Goal: Transaction & Acquisition: Obtain resource

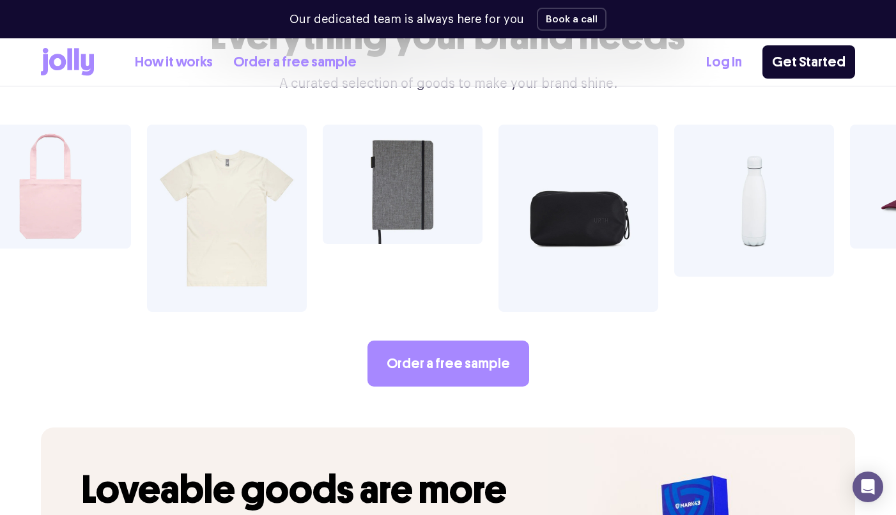
scroll to position [2194, 0]
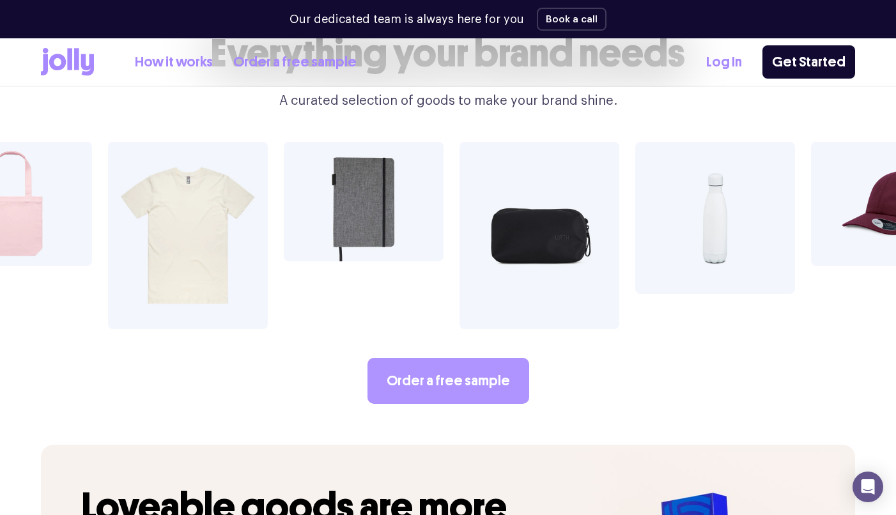
click at [455, 365] on link "Order a free sample" at bounding box center [449, 381] width 162 height 46
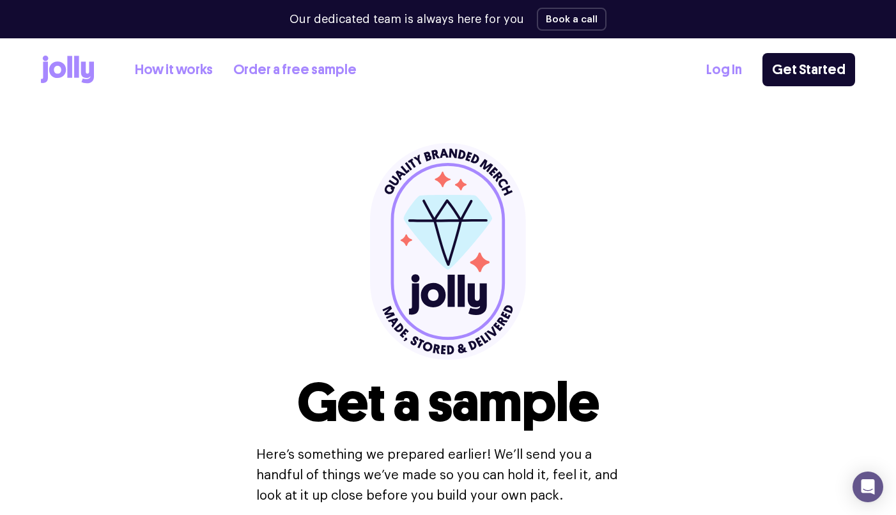
click at [176, 69] on link "How it works" at bounding box center [174, 69] width 78 height 21
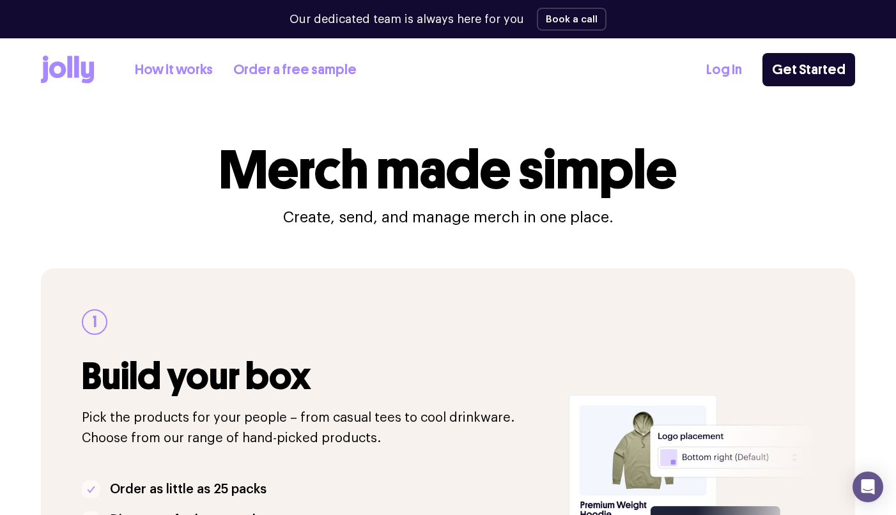
click at [270, 67] on link "Order a free sample" at bounding box center [294, 69] width 123 height 21
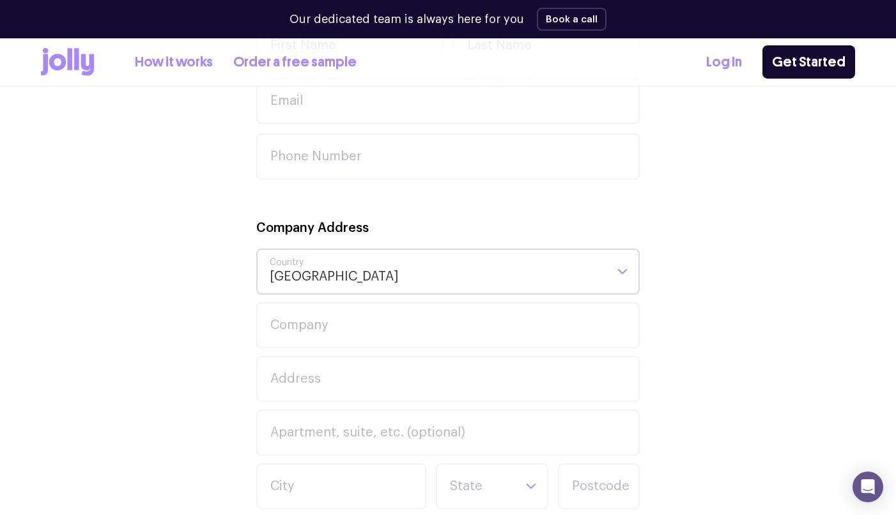
scroll to position [417, 0]
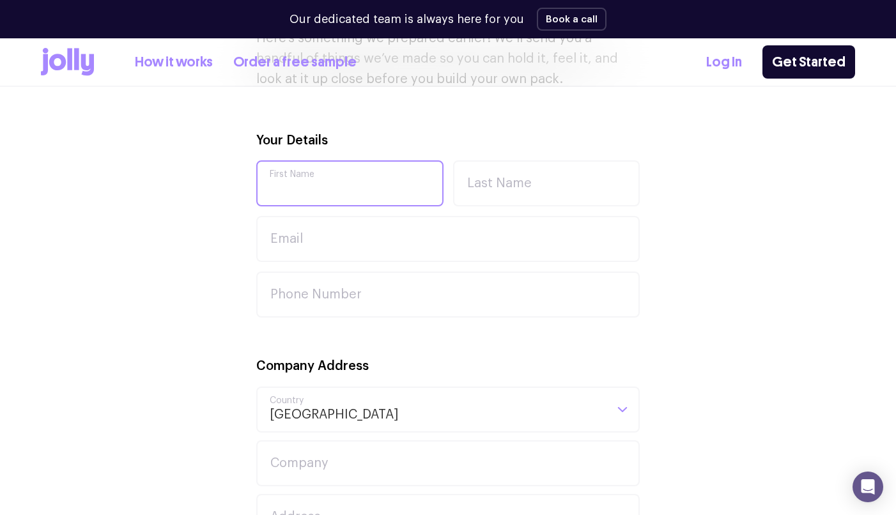
click at [347, 176] on input "First Name" at bounding box center [349, 183] width 187 height 46
type input "Eric"
type input "Tieng"
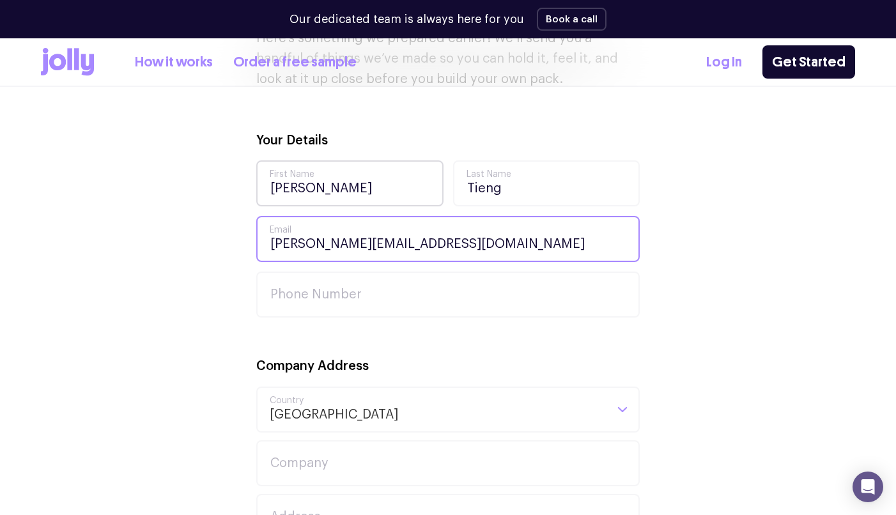
type input "[PERSON_NAME][EMAIL_ADDRESS][DOMAIN_NAME]"
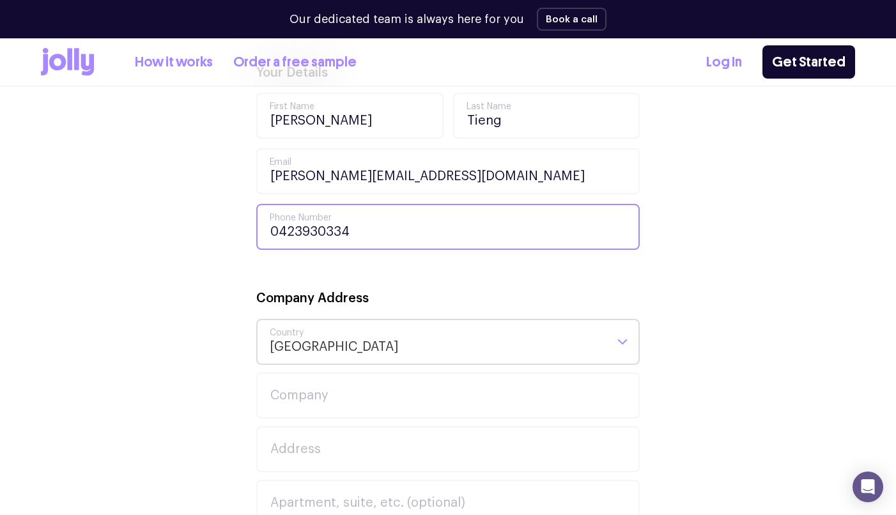
scroll to position [615, 0]
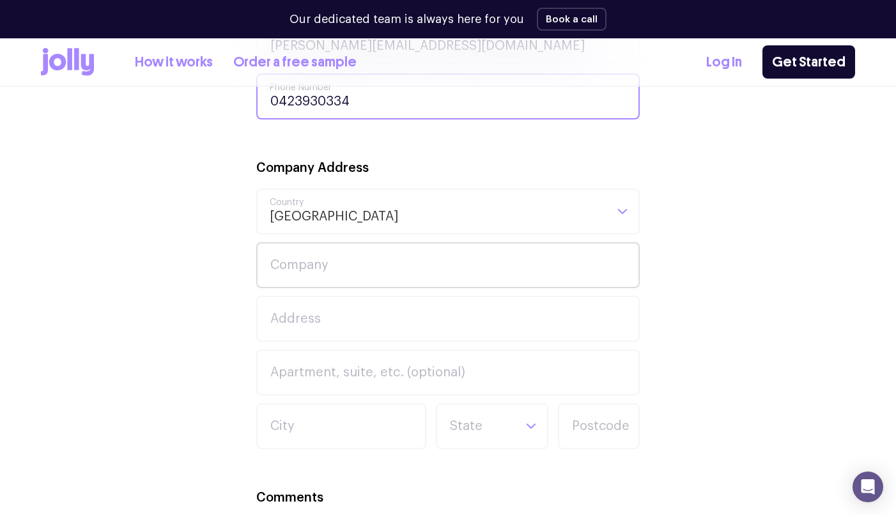
type input "0423930334"
click at [336, 265] on input "Company" at bounding box center [448, 265] width 384 height 46
type input "KOPO STUDIO"
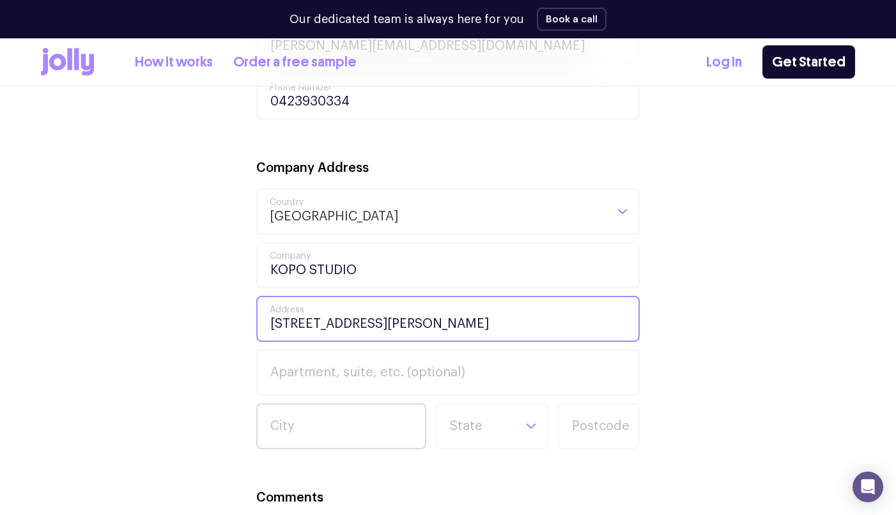
type input "1/212 Elizabeth Street"
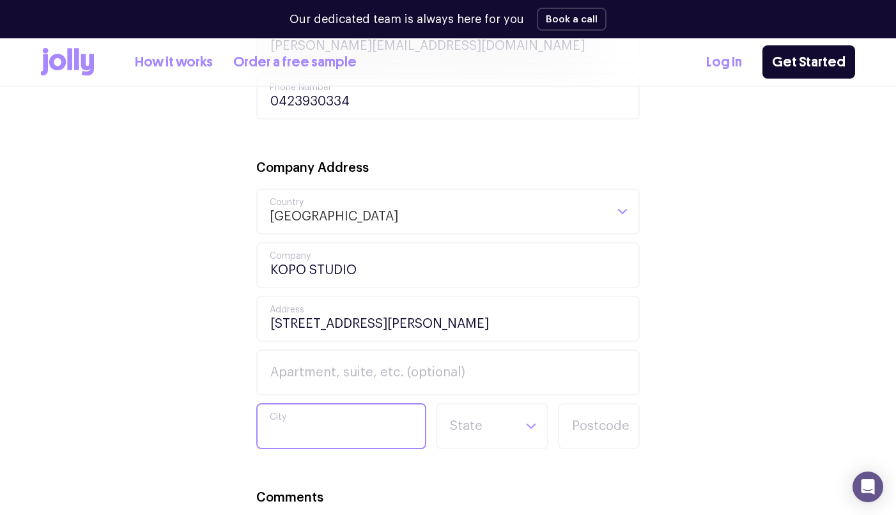
click at [318, 424] on input "City" at bounding box center [341, 426] width 170 height 46
type input "Croydon"
click at [495, 429] on input "Search for option" at bounding box center [481, 426] width 65 height 43
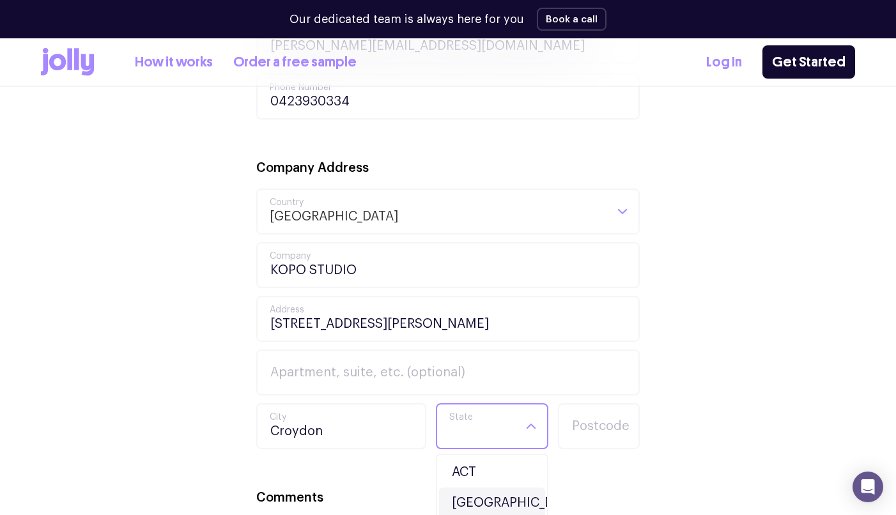
click at [485, 494] on li "NSW" at bounding box center [492, 503] width 106 height 31
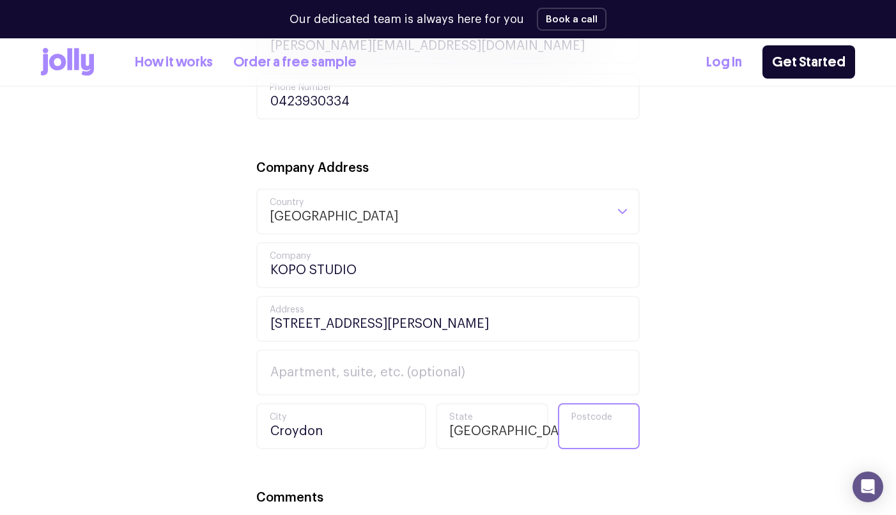
click at [611, 415] on input "Postcode" at bounding box center [599, 426] width 82 height 46
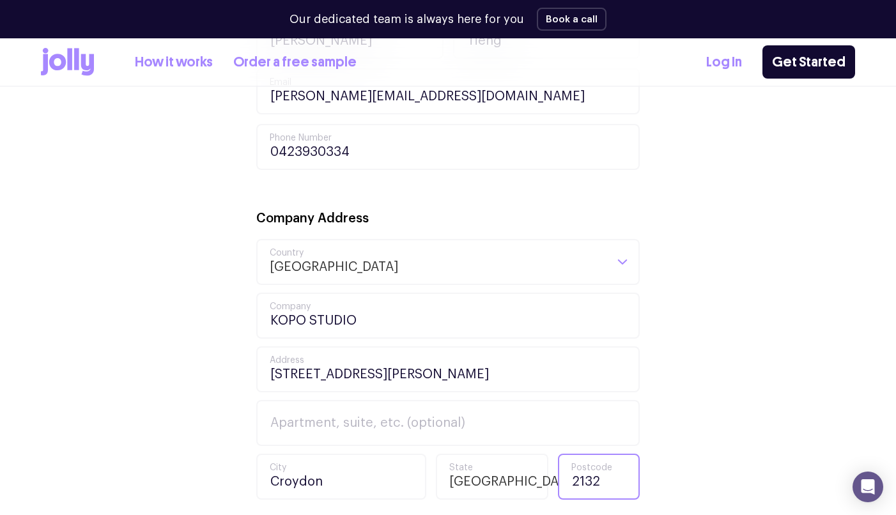
scroll to position [607, 0]
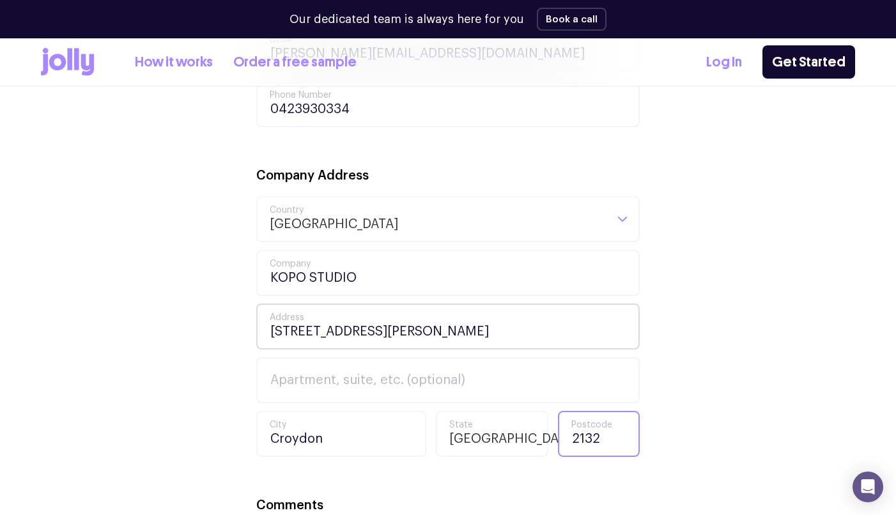
type input "2132"
click at [270, 329] on input "1/212 Elizabeth Street" at bounding box center [448, 327] width 384 height 46
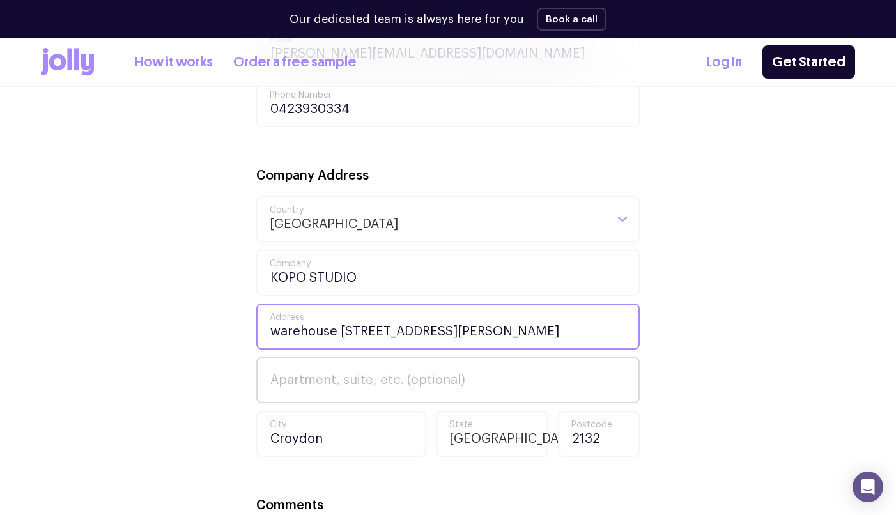
scroll to position [849, 0]
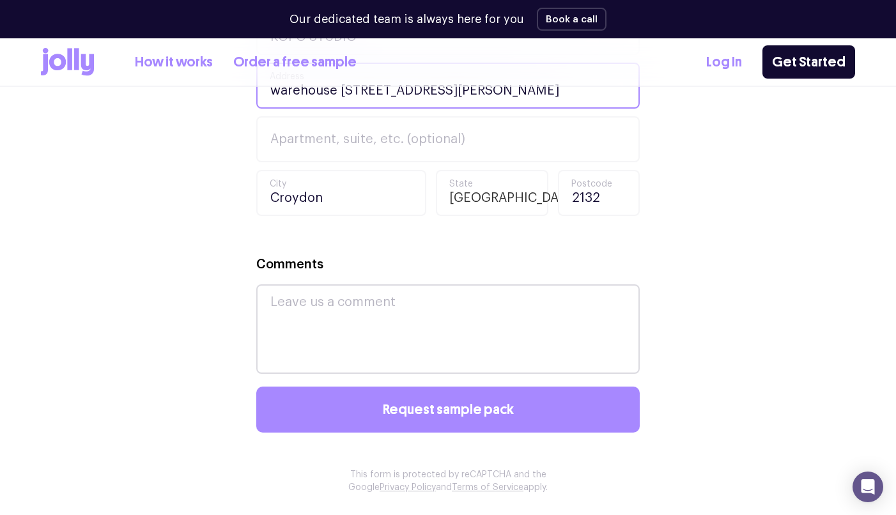
type input "warehouse 1/212 Elizabeth Street"
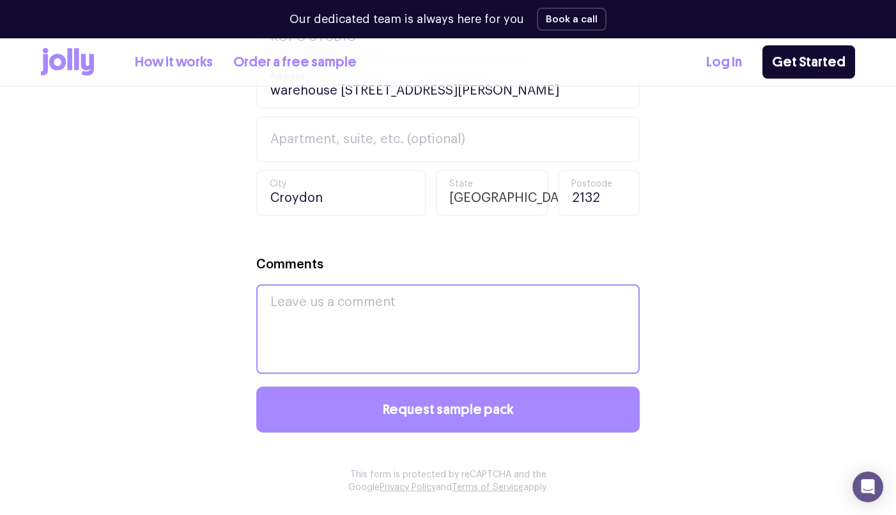
click at [368, 304] on textarea "Comments" at bounding box center [448, 330] width 384 height 90
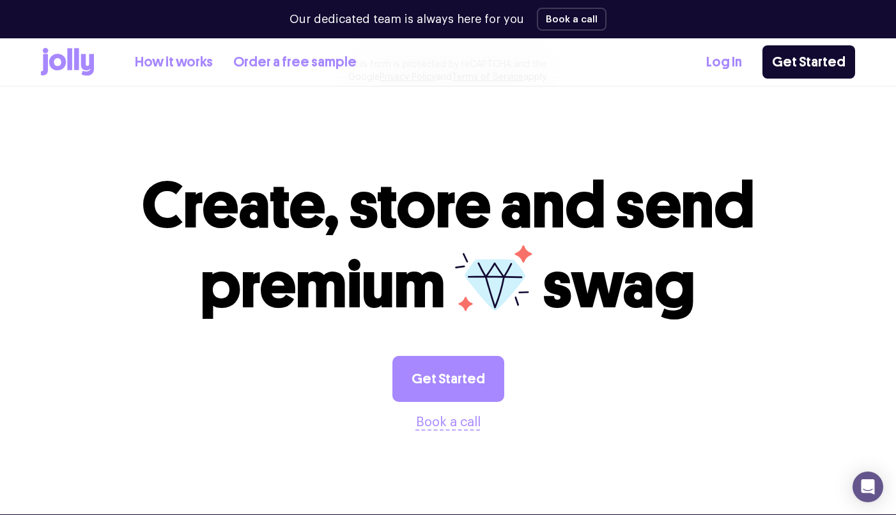
scroll to position [870, 0]
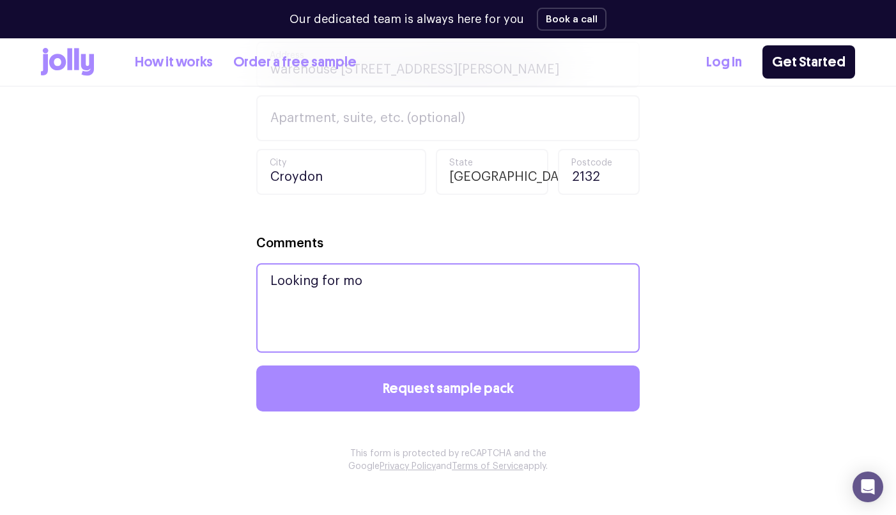
click at [400, 288] on textarea "Looking for mo" at bounding box center [448, 308] width 384 height 90
drag, startPoint x: 400, startPoint y: 288, endPoint x: 400, endPoint y: 279, distance: 9.0
click at [400, 279] on textarea "Looking for mo" at bounding box center [448, 308] width 384 height 90
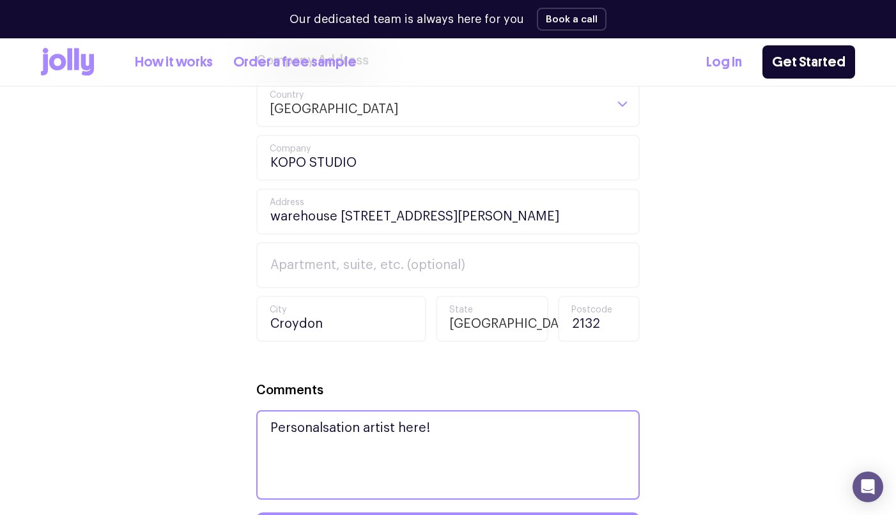
scroll to position [912, 0]
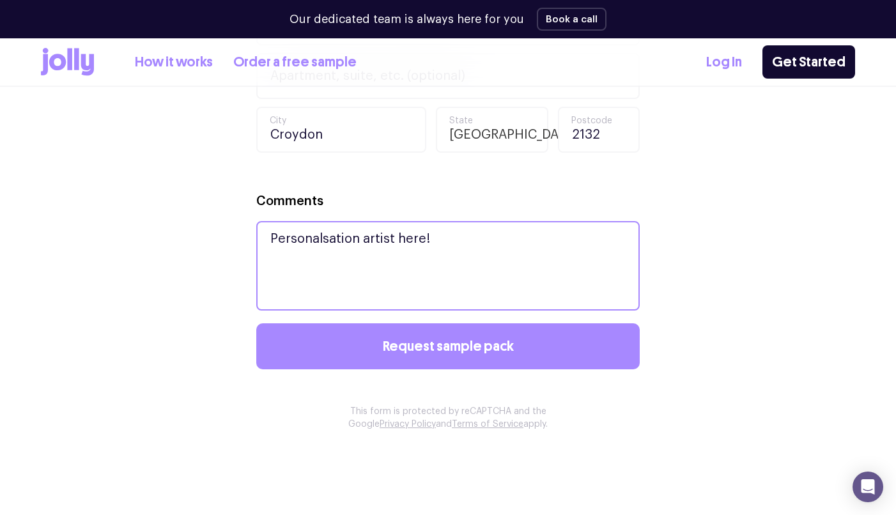
click at [316, 244] on textarea "Personalsation artist here!" at bounding box center [448, 266] width 384 height 90
click at [443, 239] on textarea "Personalisation artist here!" at bounding box center [448, 266] width 384 height 90
click at [365, 237] on textarea "Personalisation artist here!" at bounding box center [448, 266] width 384 height 90
click at [437, 243] on textarea "Personalisation artist here!" at bounding box center [448, 266] width 384 height 90
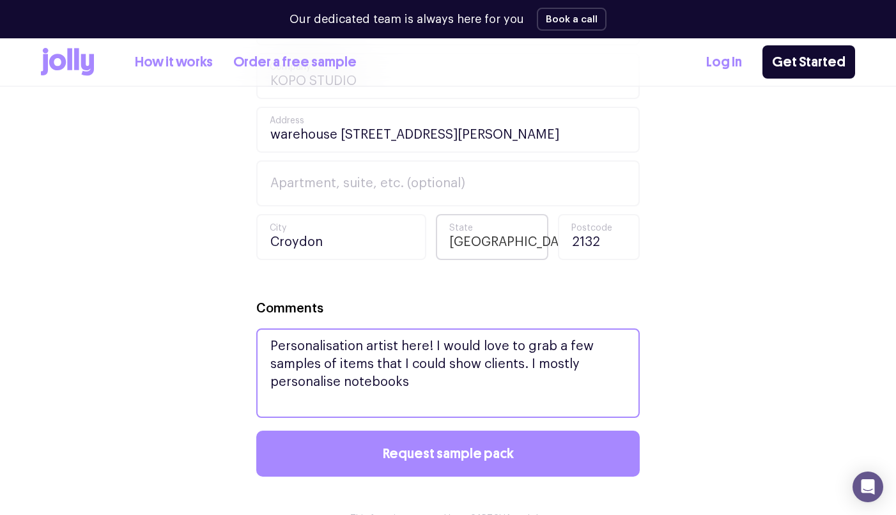
scroll to position [810, 0]
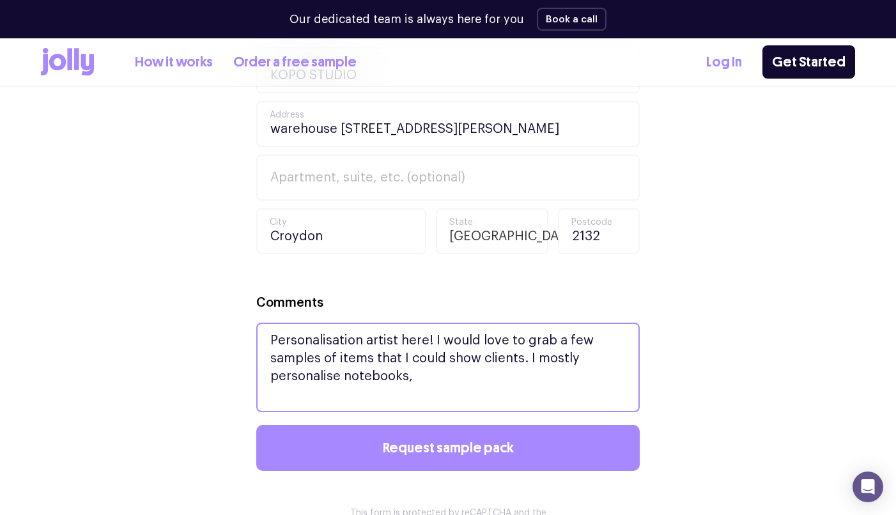
type textarea "Personalisation artist here! I would love to grab a few samples of items that I…"
drag, startPoint x: 494, startPoint y: 387, endPoint x: 264, endPoint y: 329, distance: 237.6
click at [264, 329] on textarea "Personalisation artist here! I would love to grab a few samples of items that I…" at bounding box center [448, 368] width 384 height 90
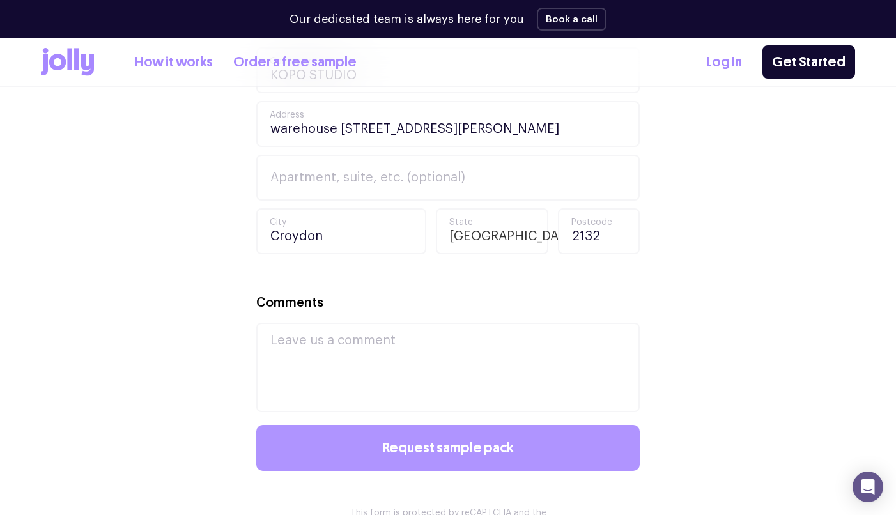
click at [418, 451] on span "Request sample pack" at bounding box center [448, 448] width 131 height 14
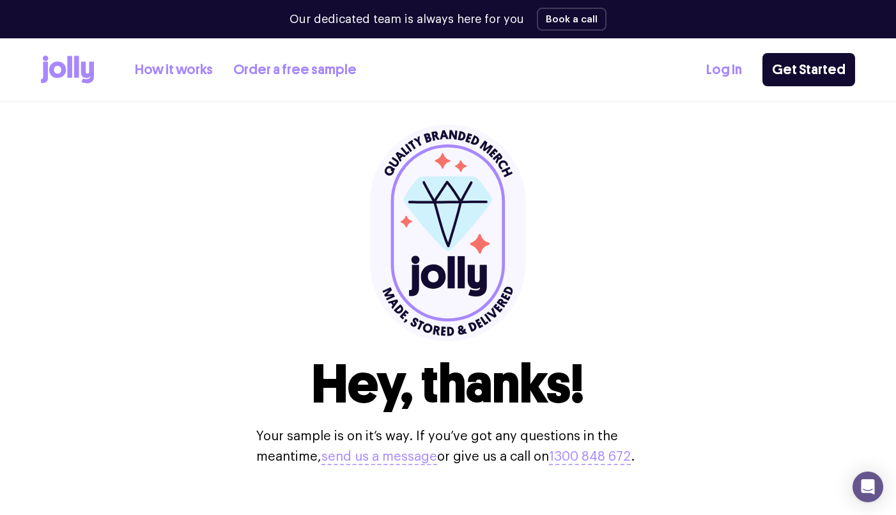
scroll to position [0, 0]
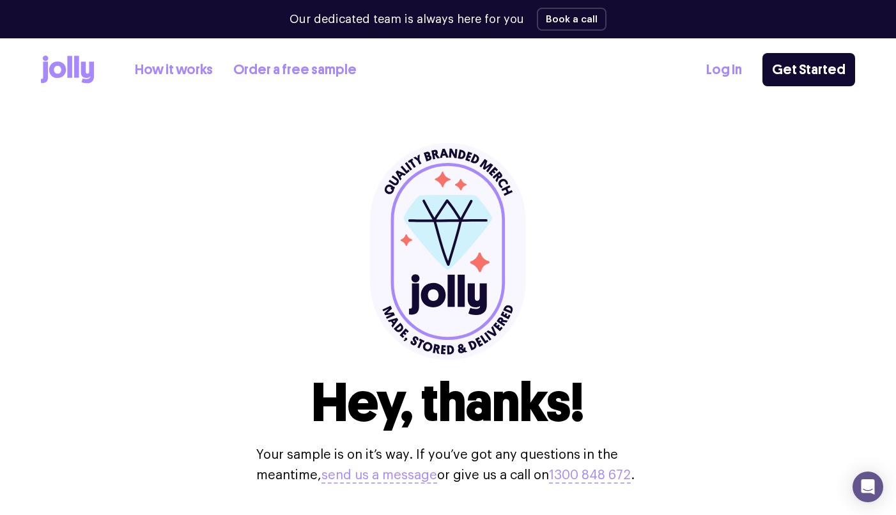
click at [179, 72] on link "How it works" at bounding box center [174, 69] width 78 height 21
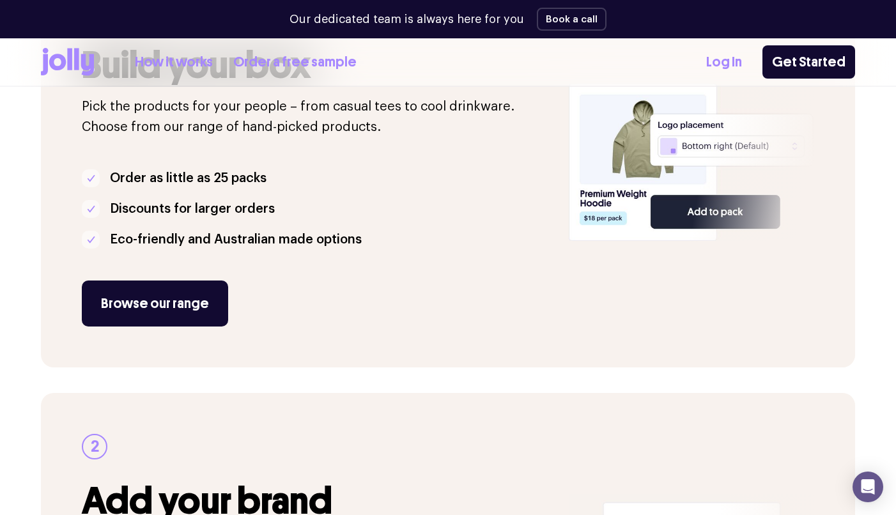
scroll to position [382, 0]
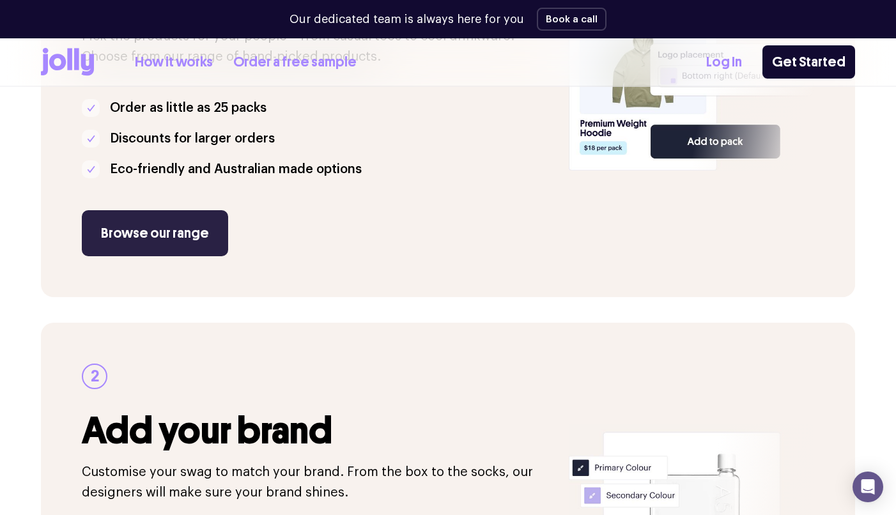
click at [146, 219] on link "Browse our range" at bounding box center [155, 233] width 146 height 46
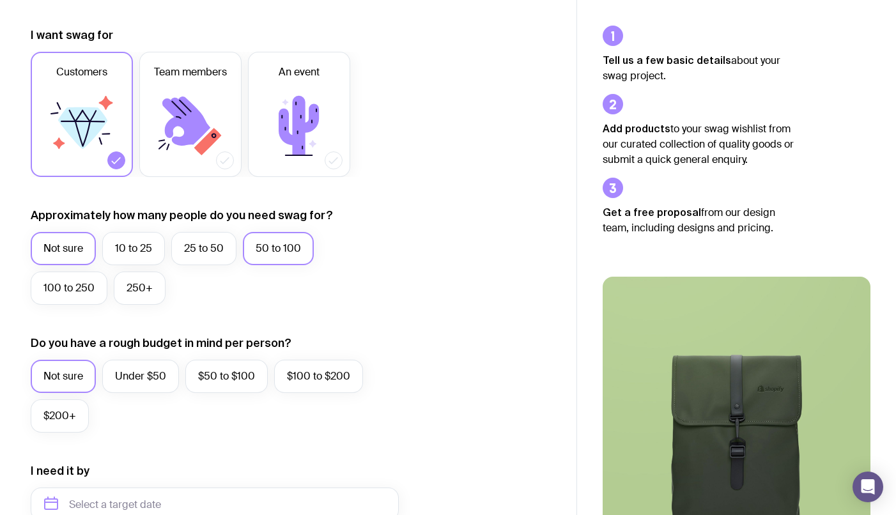
click at [281, 244] on label "50 to 100" at bounding box center [278, 248] width 71 height 33
click at [0, 0] on input "50 to 100" at bounding box center [0, 0] width 0 height 0
click at [75, 285] on label "100 to 250" at bounding box center [69, 288] width 77 height 33
click at [0, 0] on input "100 to 250" at bounding box center [0, 0] width 0 height 0
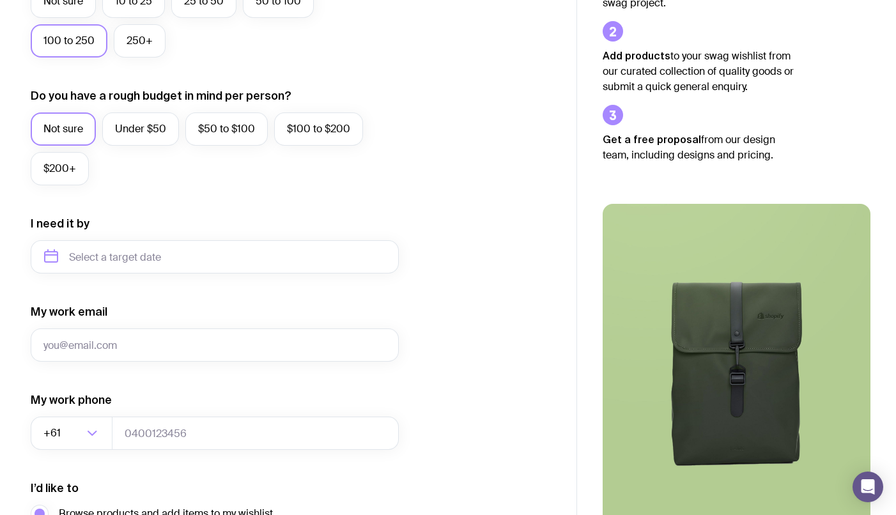
scroll to position [422, 0]
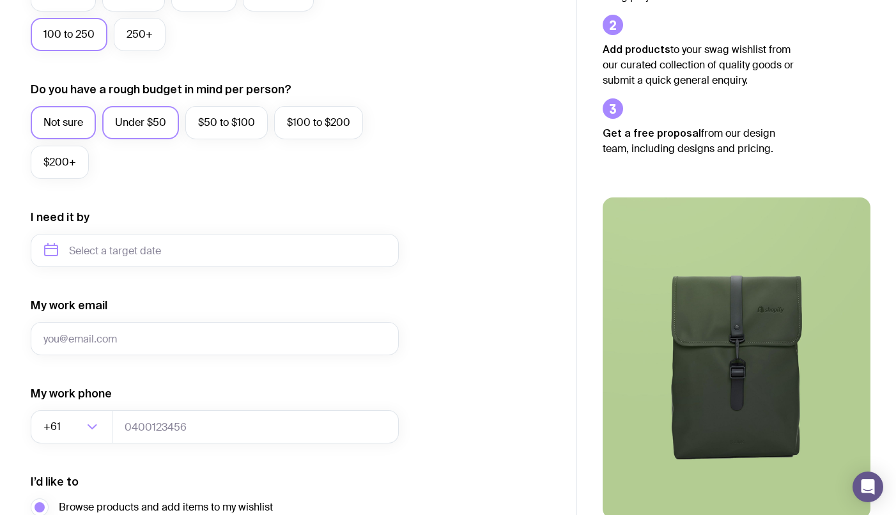
click at [153, 123] on label "Under $50" at bounding box center [140, 122] width 77 height 33
click at [0, 0] on input "Under $50" at bounding box center [0, 0] width 0 height 0
click at [72, 130] on label "Not sure" at bounding box center [63, 122] width 65 height 33
click at [0, 0] on input "Not sure" at bounding box center [0, 0] width 0 height 0
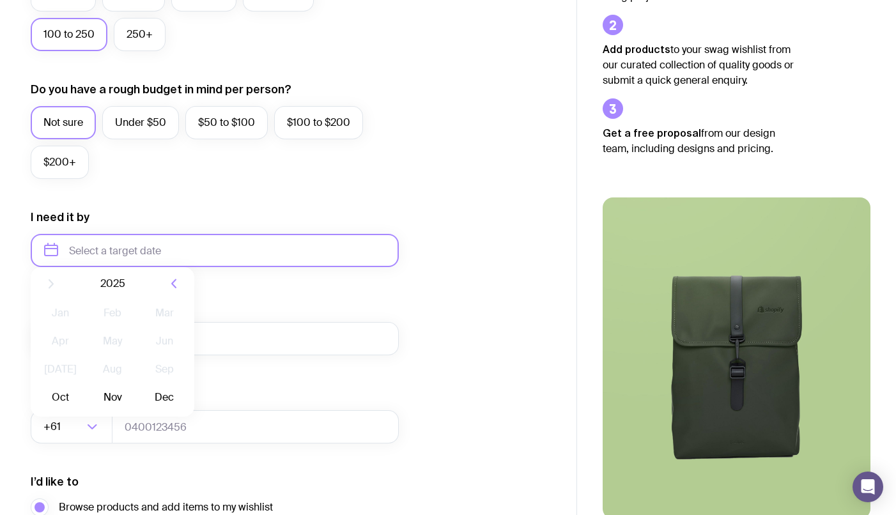
click at [125, 248] on input "text" at bounding box center [215, 250] width 368 height 33
click at [67, 403] on button "Oct" at bounding box center [60, 408] width 47 height 26
type input "[DATE]"
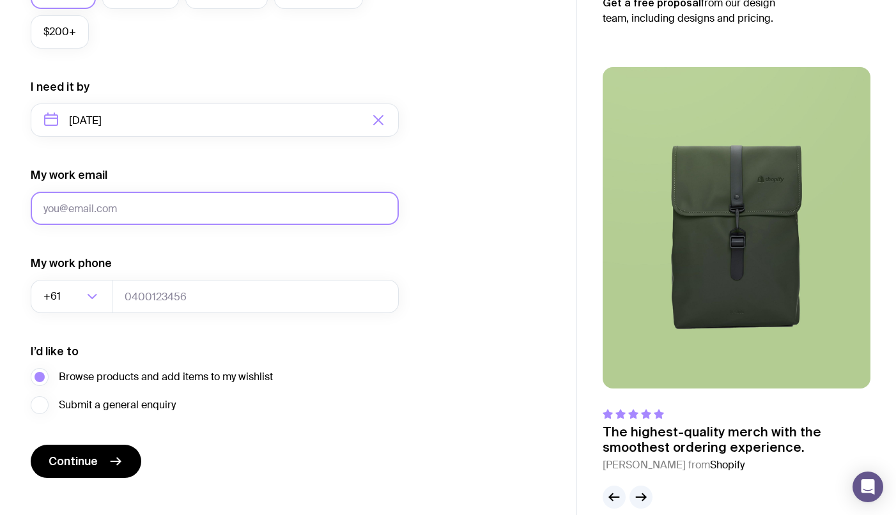
scroll to position [572, 0]
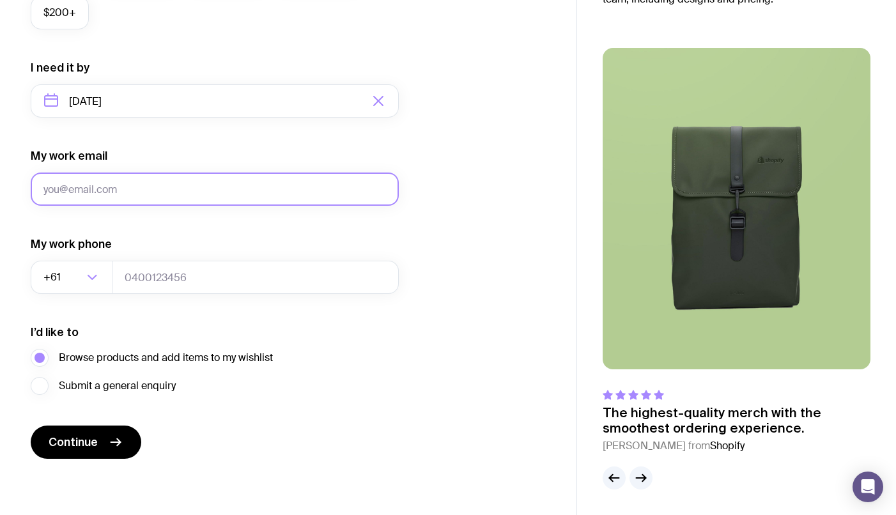
click at [134, 192] on input "My work email" at bounding box center [215, 189] width 368 height 33
type input "[PERSON_NAME][EMAIL_ADDRESS][DOMAIN_NAME]"
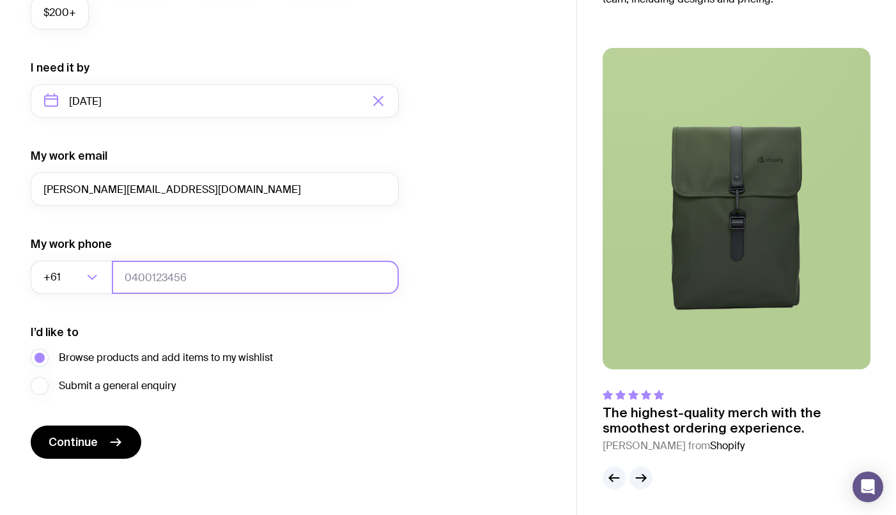
click at [159, 272] on input "tel" at bounding box center [255, 277] width 287 height 33
type input "04234930334"
click at [182, 336] on div "I’d like to Browse products and add items to my wishlist Submit a general enqui…" at bounding box center [215, 360] width 368 height 70
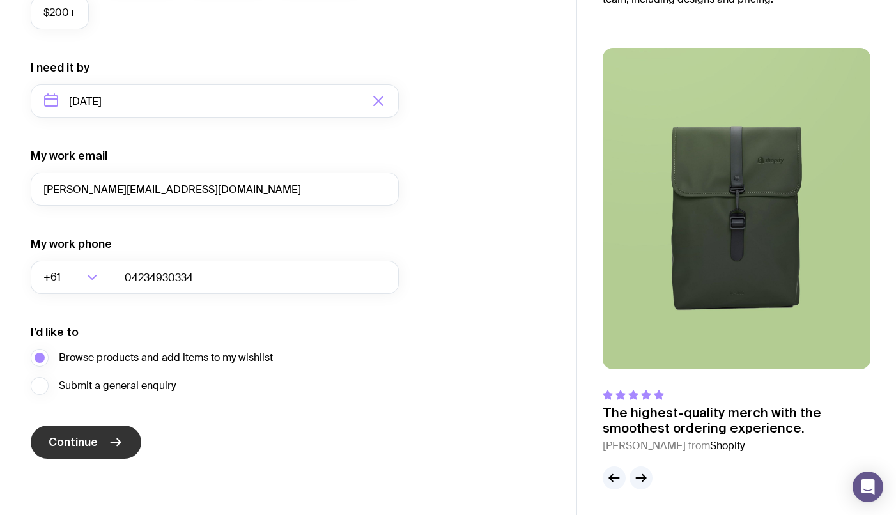
click at [93, 442] on span "Continue" at bounding box center [73, 442] width 49 height 15
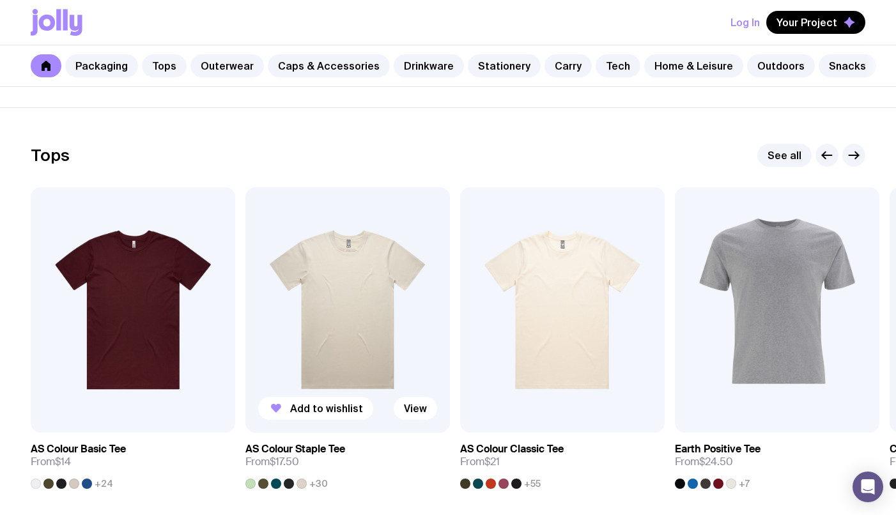
scroll to position [533, 0]
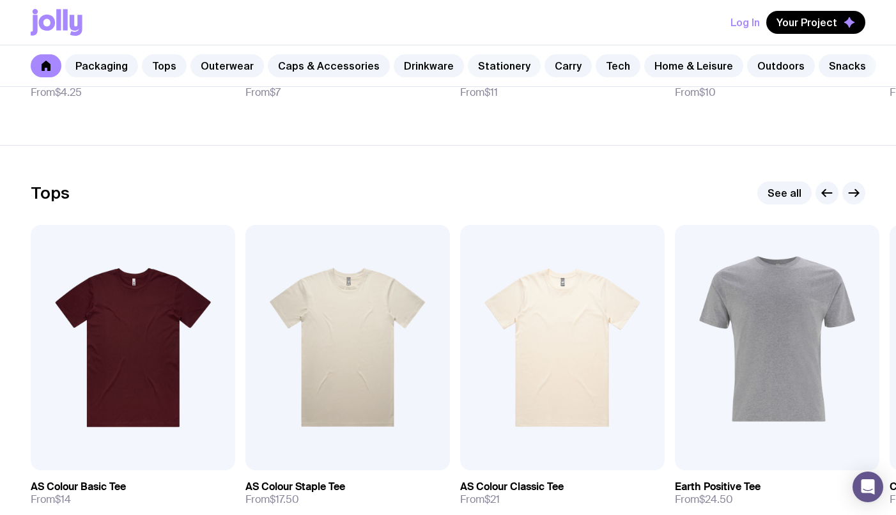
click at [499, 65] on link "Stationery" at bounding box center [504, 65] width 73 height 23
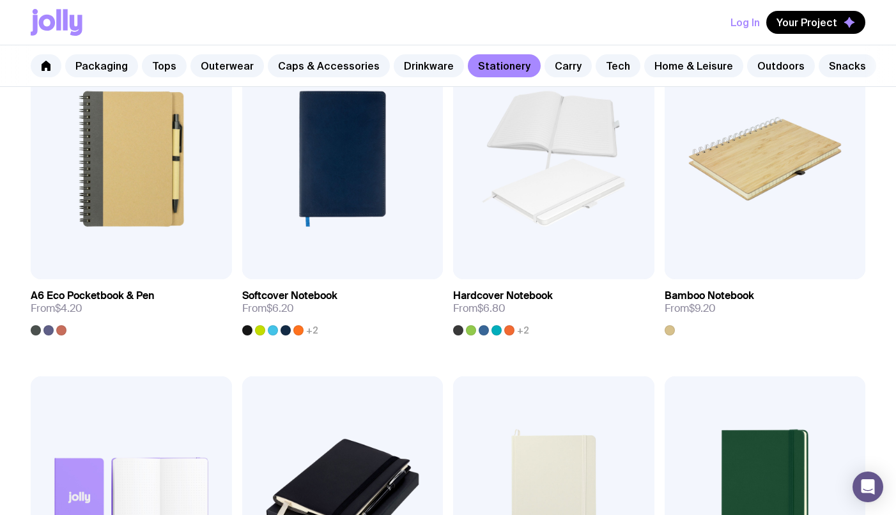
scroll to position [946, 0]
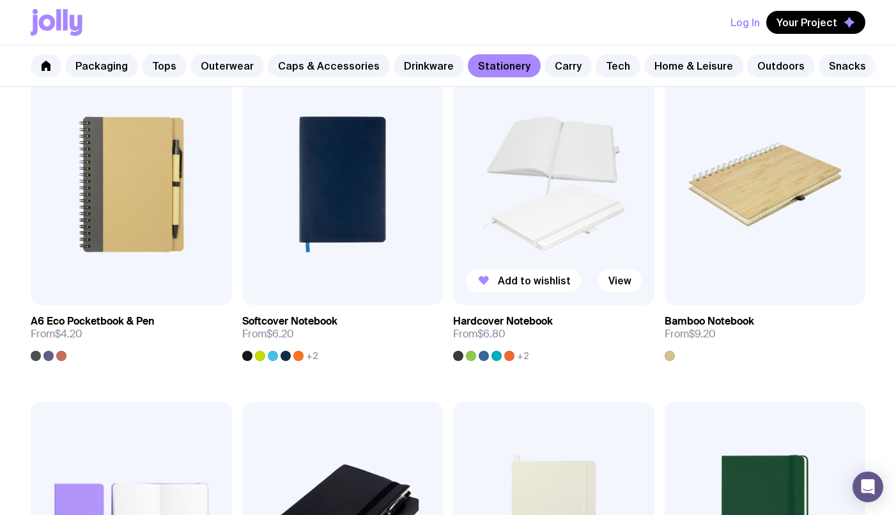
click at [469, 357] on div at bounding box center [471, 356] width 10 height 10
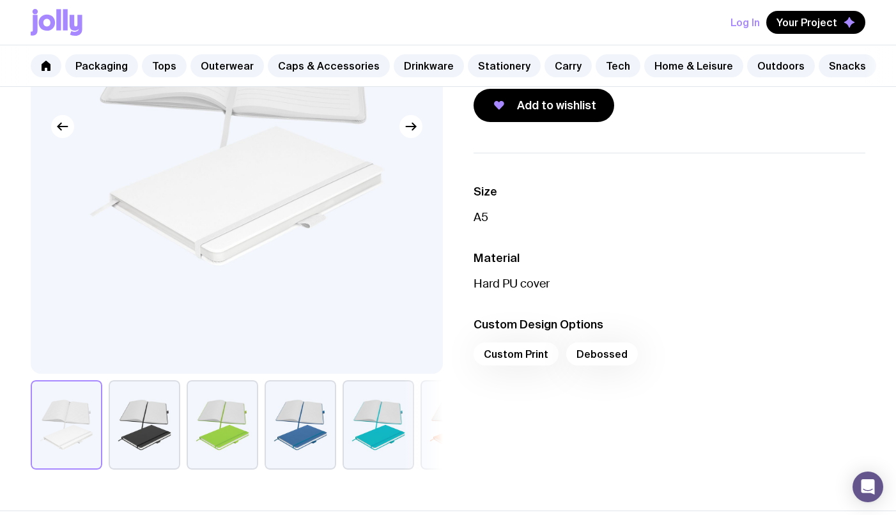
scroll to position [386, 0]
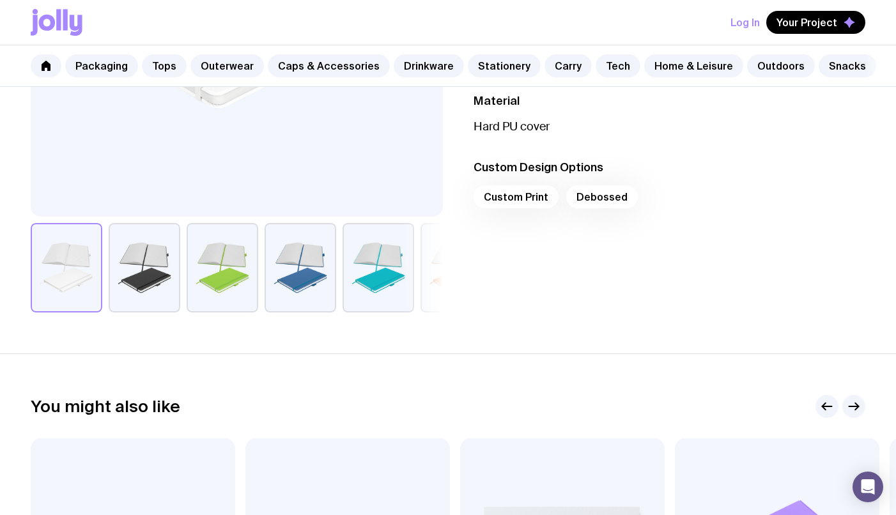
click at [222, 266] on button "button" at bounding box center [223, 268] width 72 height 90
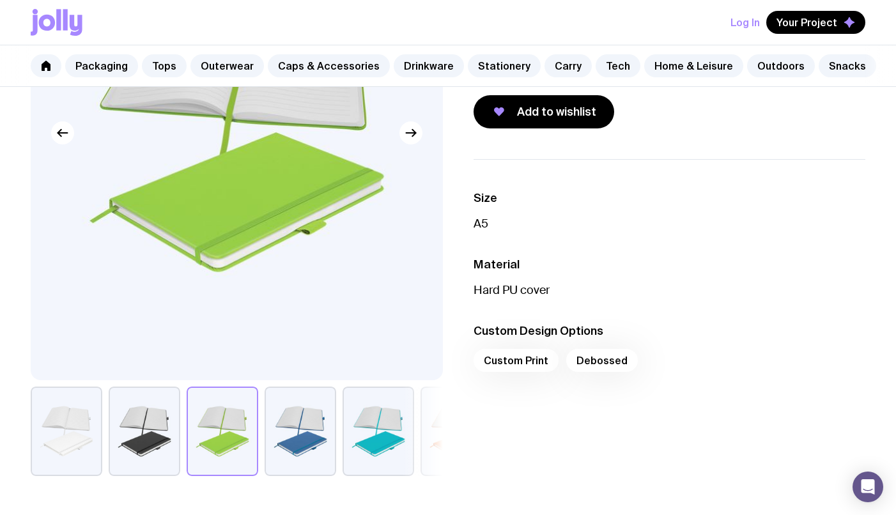
scroll to position [207, 0]
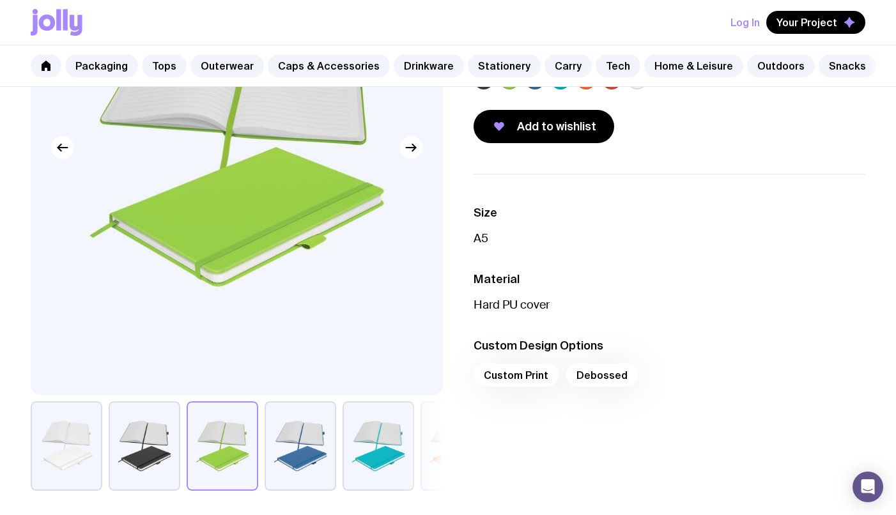
click at [416, 138] on button "button" at bounding box center [411, 147] width 23 height 23
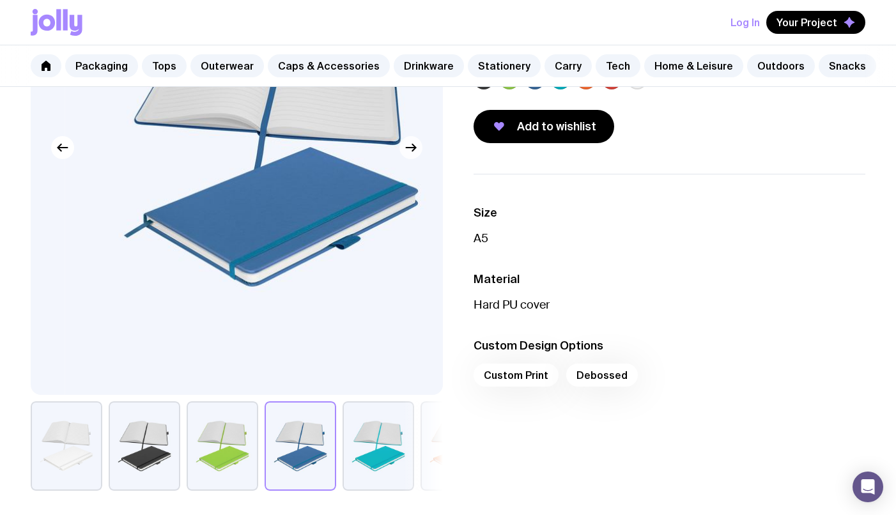
click at [416, 144] on icon "button" at bounding box center [410, 147] width 15 height 15
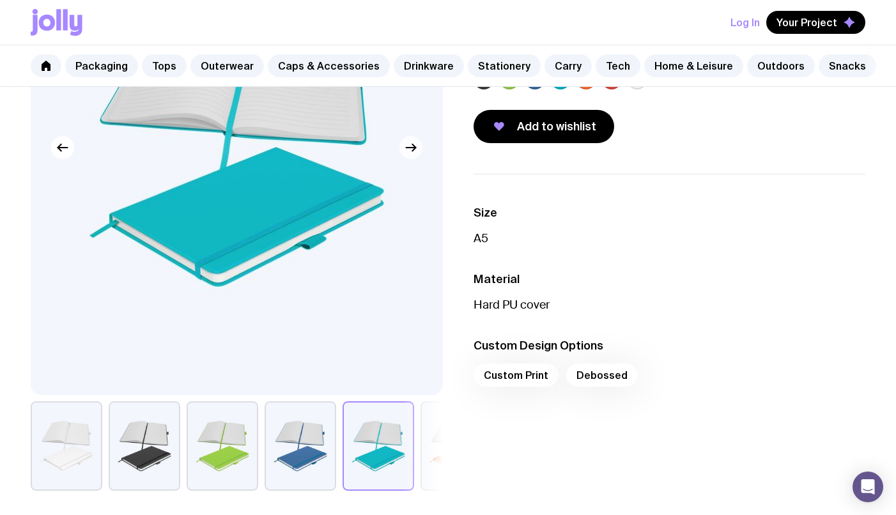
click at [416, 144] on icon "button" at bounding box center [410, 147] width 15 height 15
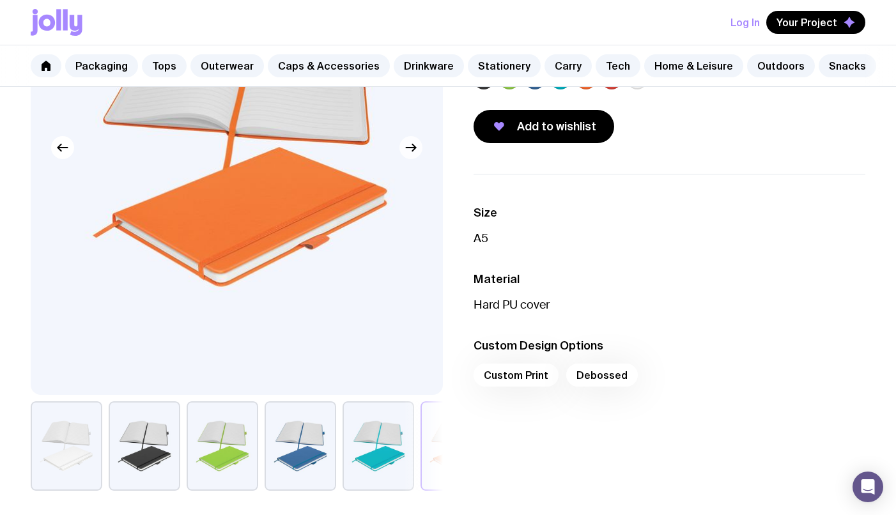
scroll to position [33, 0]
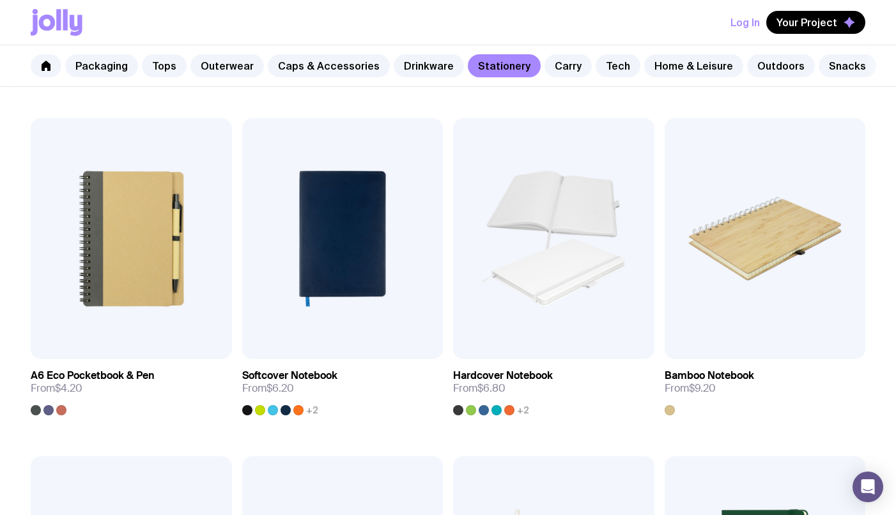
scroll to position [896, 0]
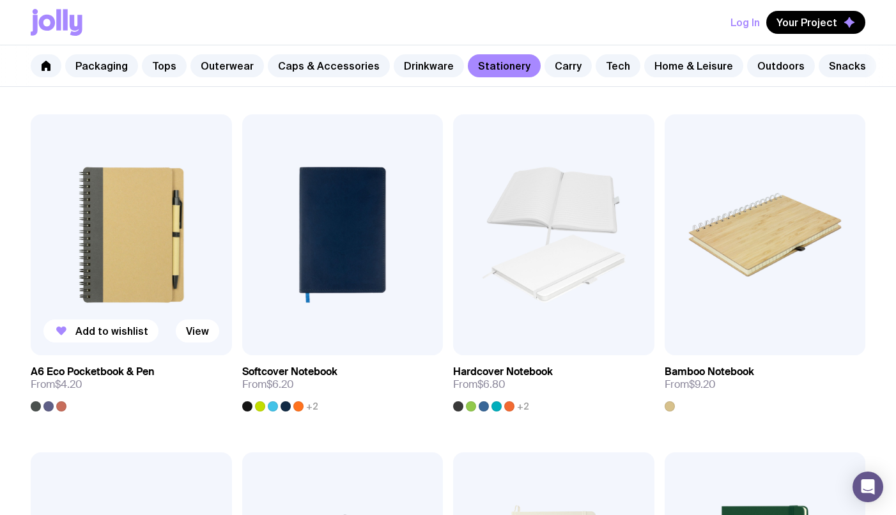
click at [130, 239] on img at bounding box center [131, 234] width 201 height 241
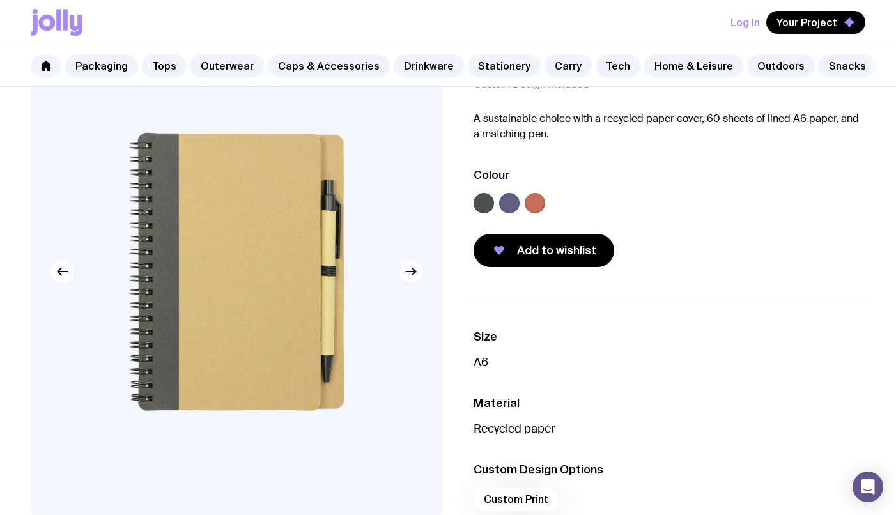
scroll to position [82, 0]
click at [412, 272] on icon "button" at bounding box center [410, 272] width 15 height 15
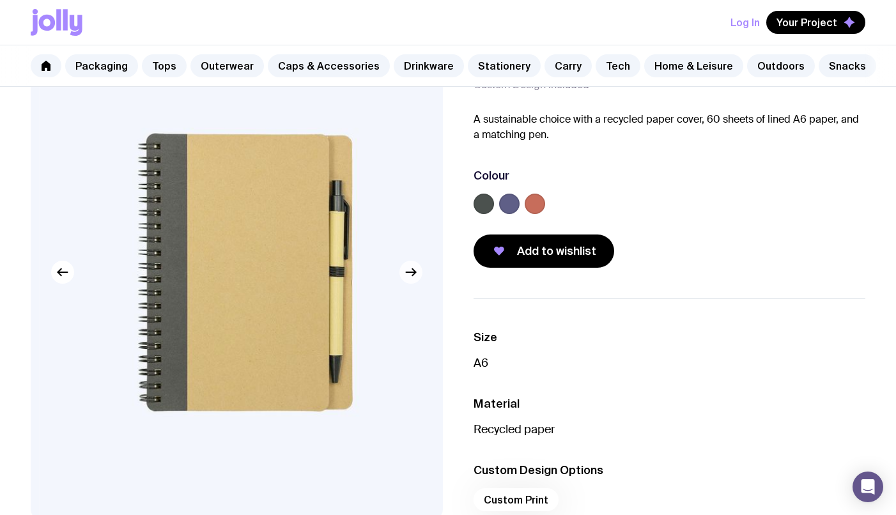
click at [412, 272] on icon "button" at bounding box center [410, 272] width 15 height 15
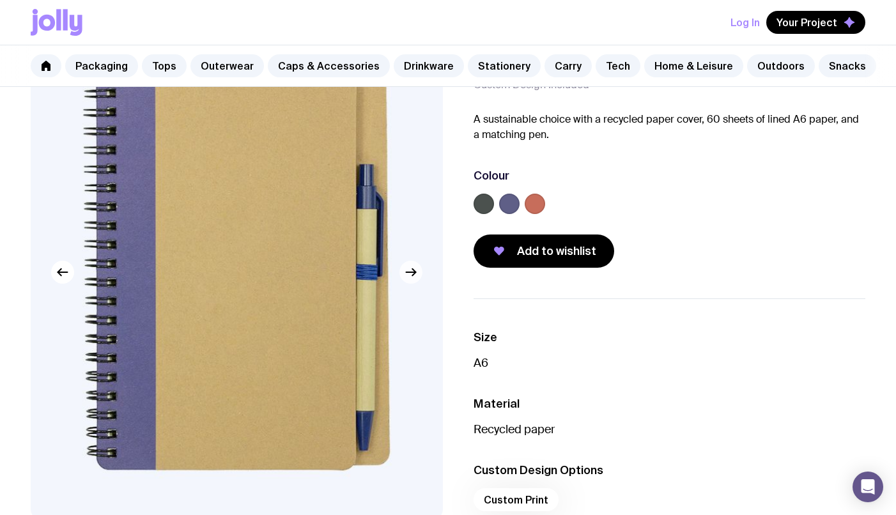
click at [412, 272] on icon "button" at bounding box center [410, 272] width 15 height 15
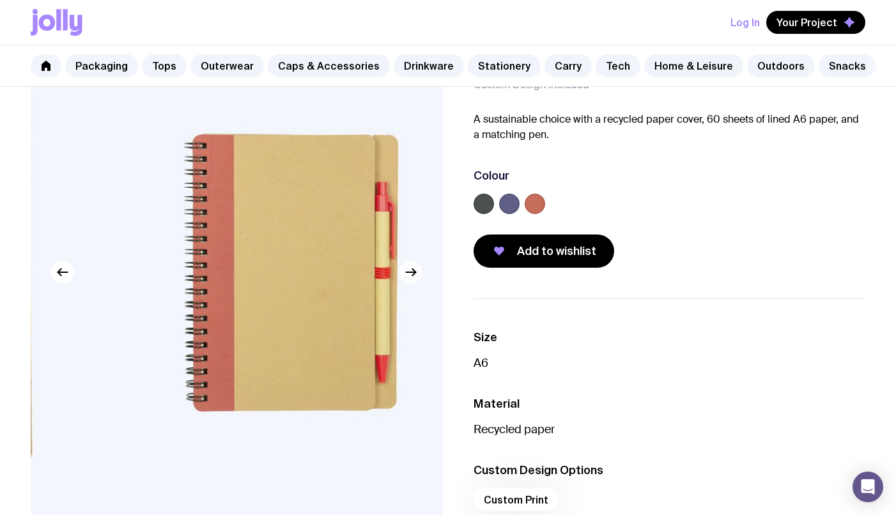
click at [412, 272] on icon "button" at bounding box center [410, 272] width 15 height 15
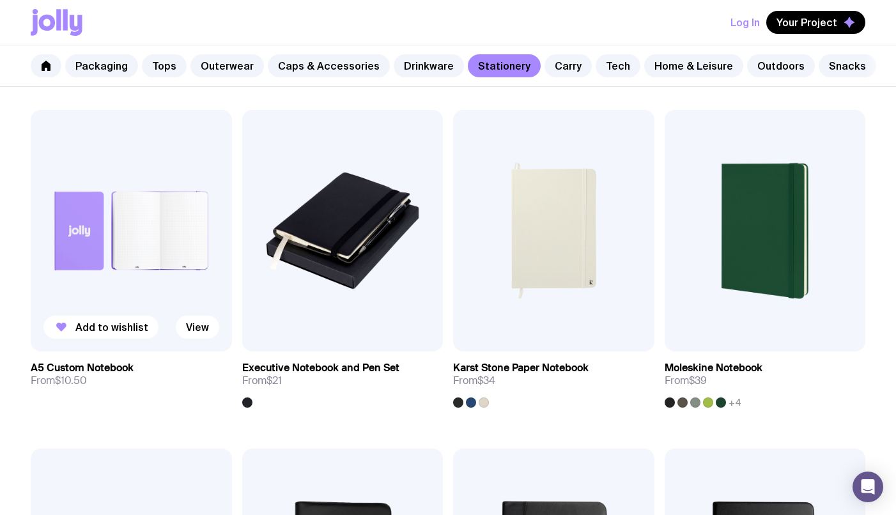
scroll to position [1235, 0]
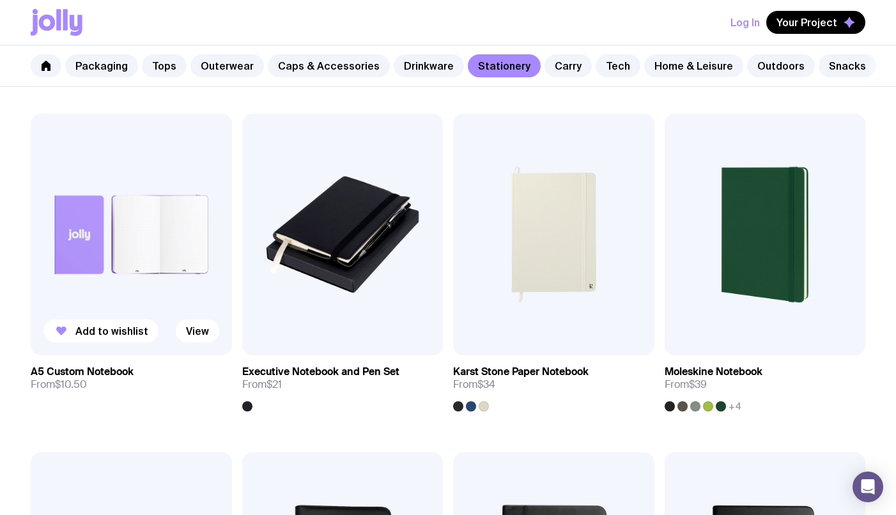
click at [154, 244] on img at bounding box center [131, 234] width 201 height 241
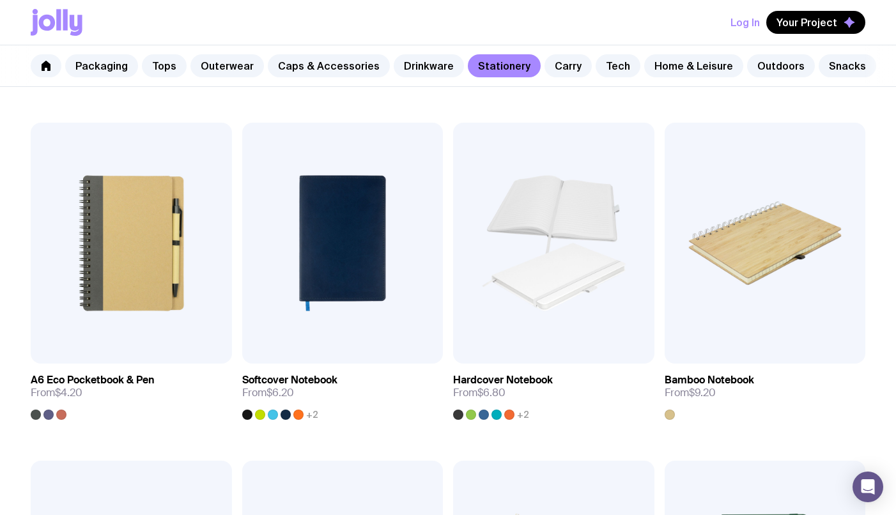
scroll to position [898, 0]
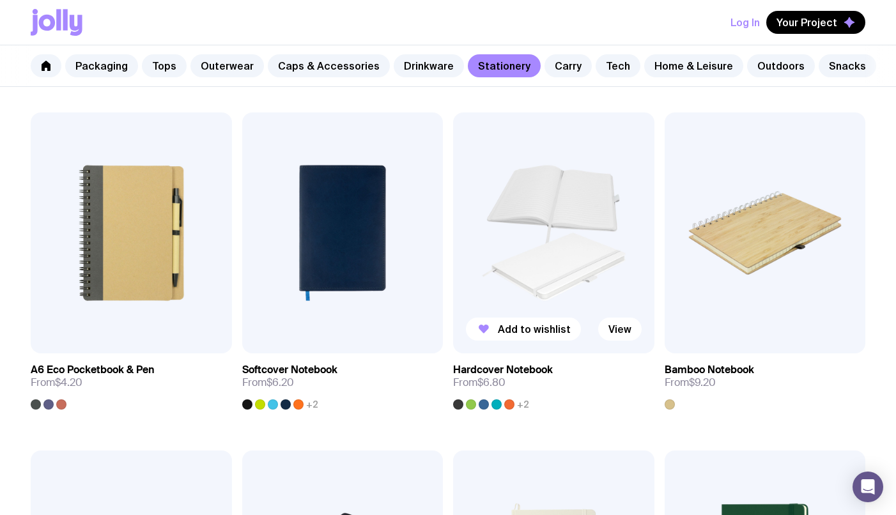
click at [560, 243] on img at bounding box center [553, 233] width 201 height 241
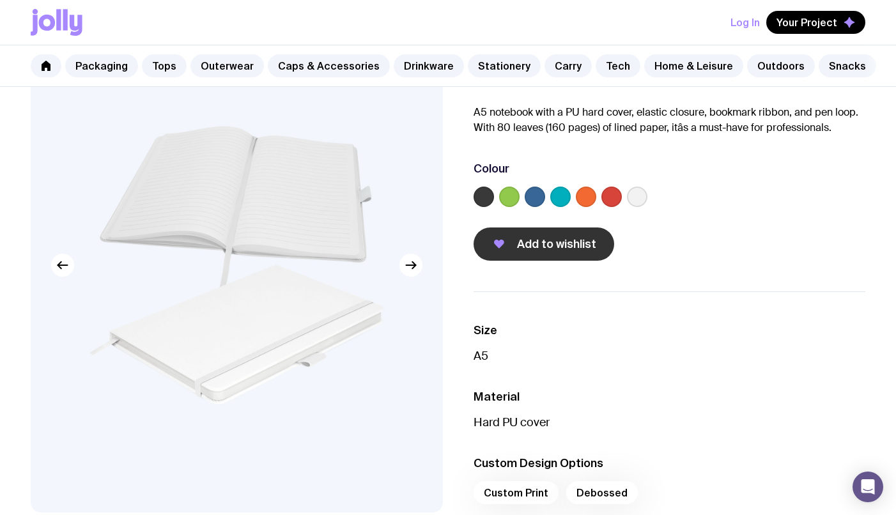
scroll to position [93, 0]
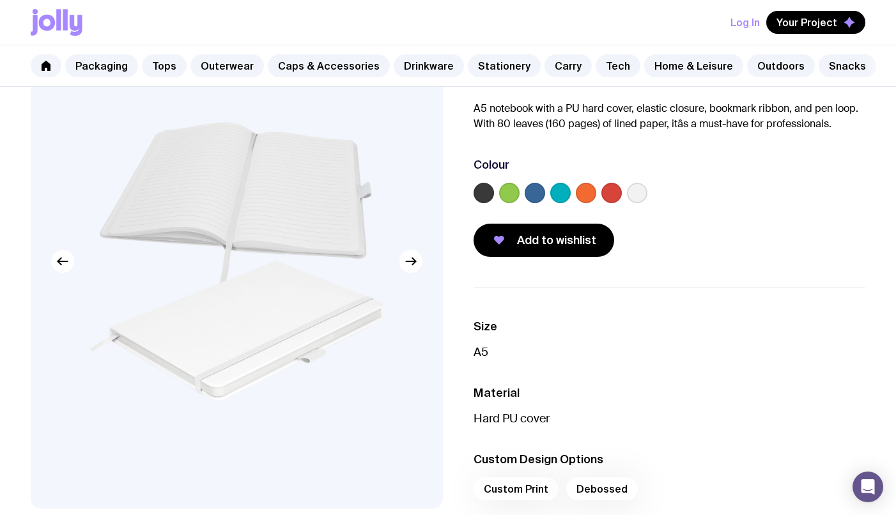
click at [507, 192] on label at bounding box center [509, 193] width 20 height 20
click at [0, 0] on input "radio" at bounding box center [0, 0] width 0 height 0
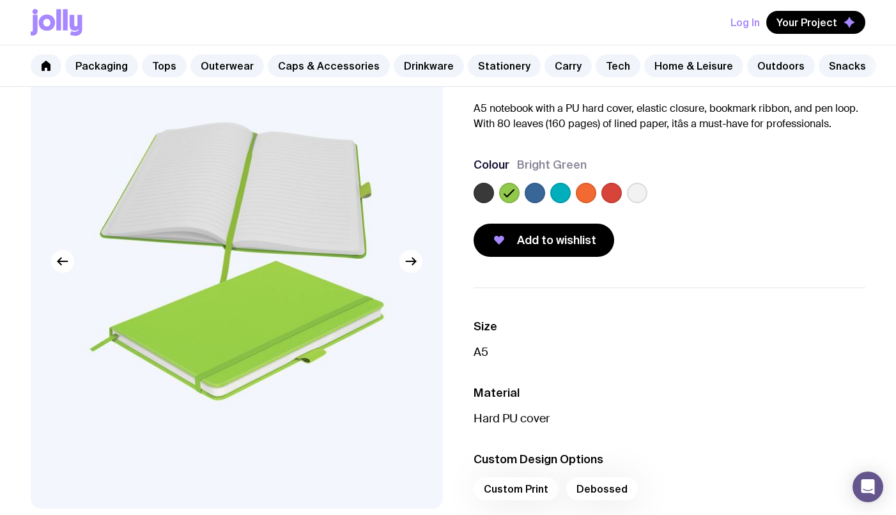
click at [538, 192] on label at bounding box center [535, 193] width 20 height 20
click at [0, 0] on input "radio" at bounding box center [0, 0] width 0 height 0
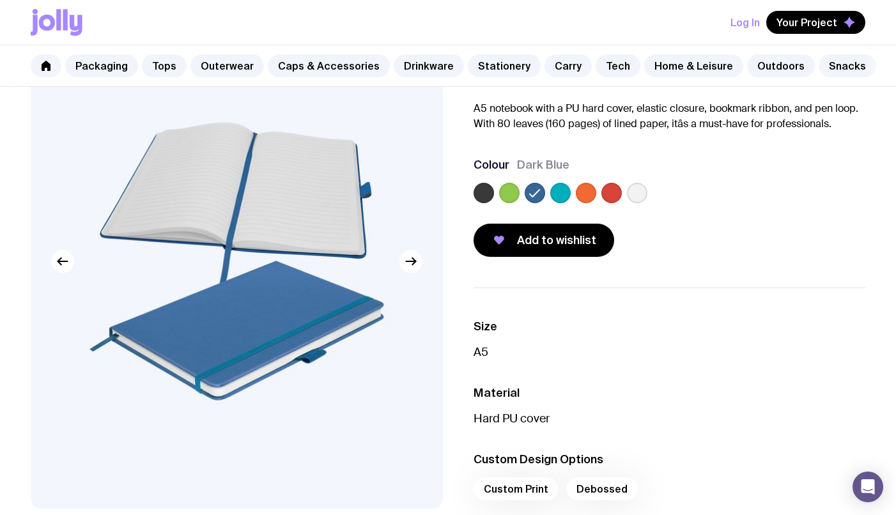
click at [565, 192] on label at bounding box center [561, 193] width 20 height 20
click at [0, 0] on input "radio" at bounding box center [0, 0] width 0 height 0
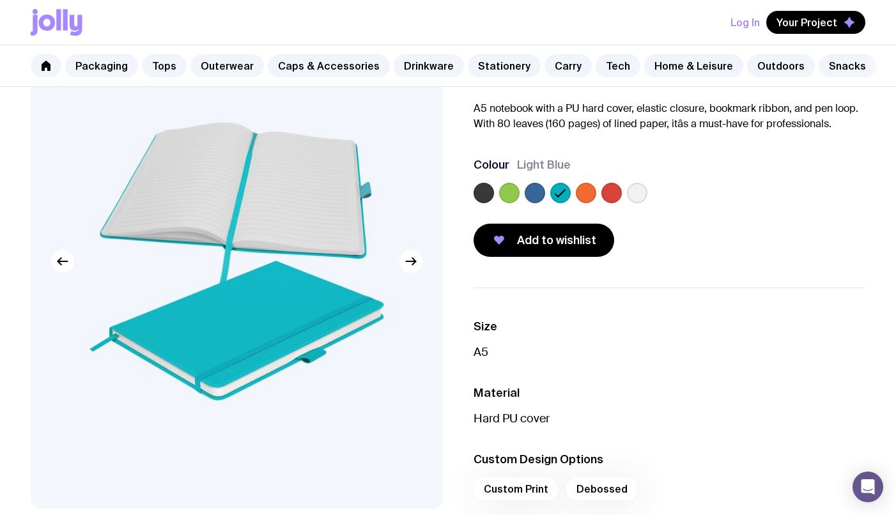
click at [578, 192] on label at bounding box center [586, 193] width 20 height 20
click at [0, 0] on input "radio" at bounding box center [0, 0] width 0 height 0
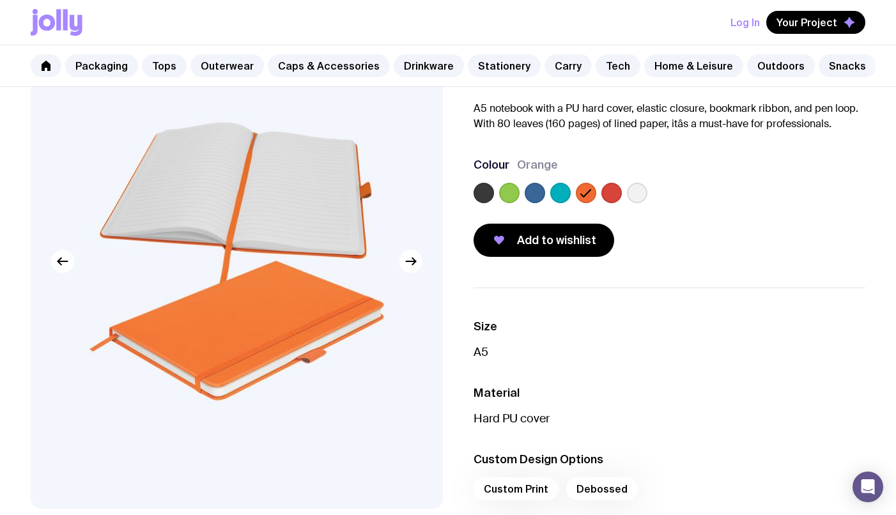
click at [593, 192] on icon at bounding box center [586, 192] width 15 height 15
click at [0, 0] on input "radio" at bounding box center [0, 0] width 0 height 0
click at [610, 192] on label at bounding box center [612, 193] width 20 height 20
click at [0, 0] on input "radio" at bounding box center [0, 0] width 0 height 0
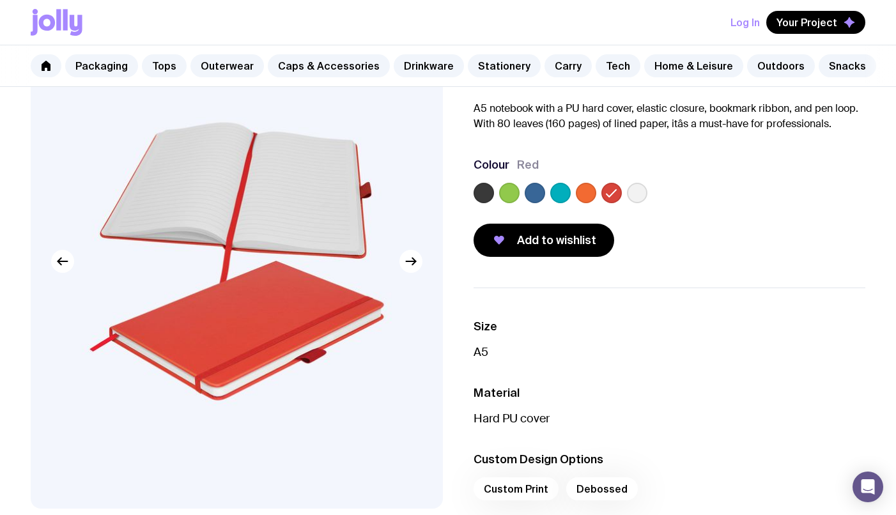
click at [640, 192] on label at bounding box center [637, 193] width 20 height 20
click at [0, 0] on input "radio" at bounding box center [0, 0] width 0 height 0
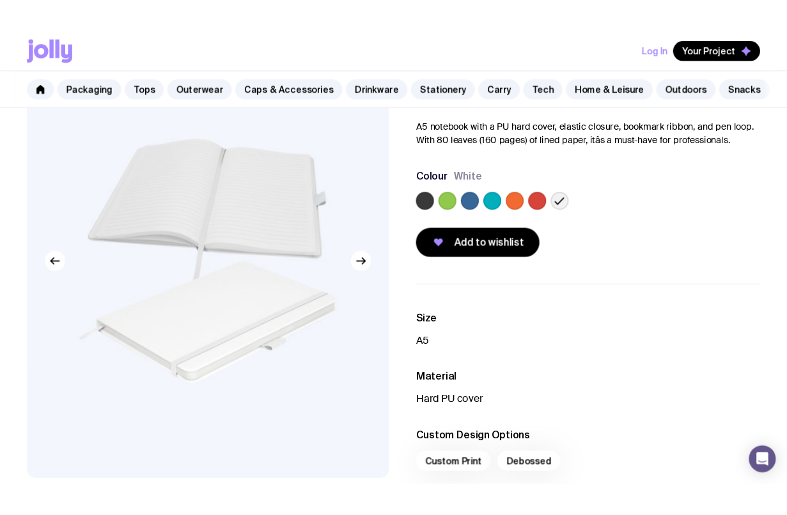
scroll to position [0, 0]
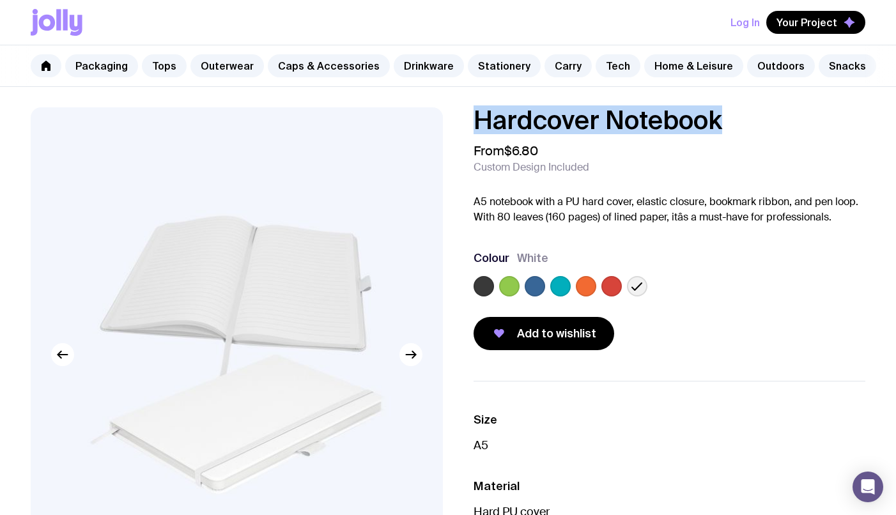
drag, startPoint x: 481, startPoint y: 123, endPoint x: 790, endPoint y: 127, distance: 308.9
click at [790, 127] on h1 "Hardcover Notebook" at bounding box center [670, 120] width 392 height 26
copy h1 "Hardcover Notebook"
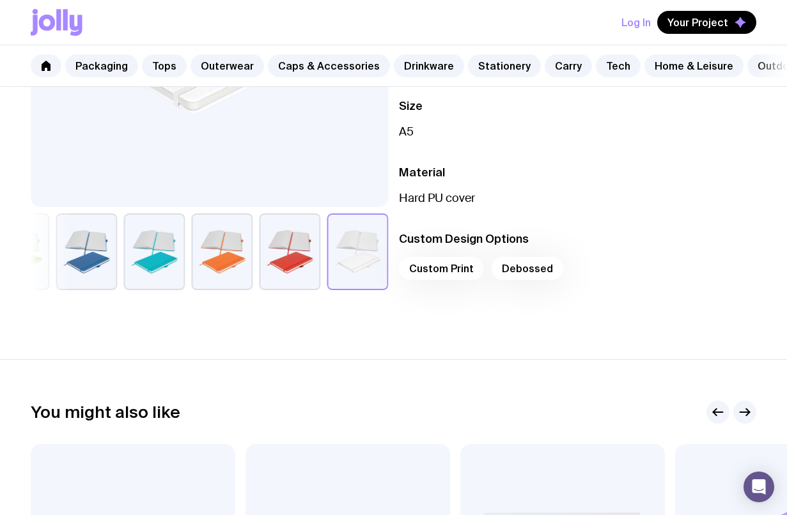
scroll to position [137, 0]
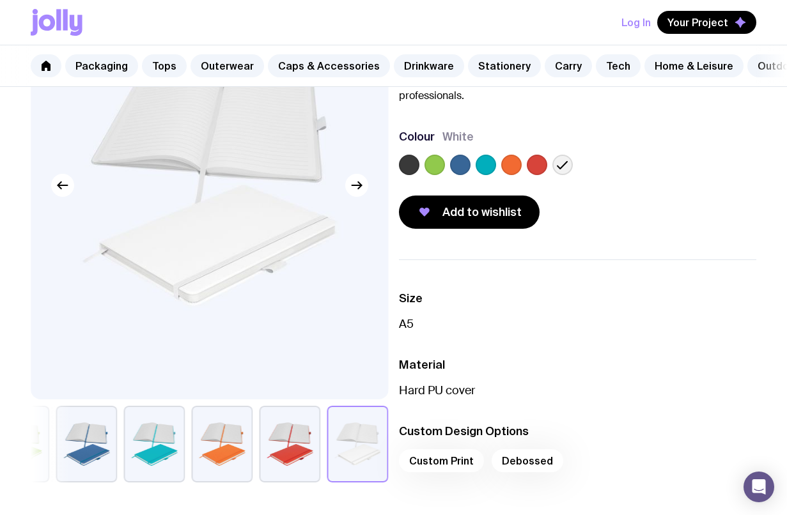
click at [453, 451] on div "Custom Print Debossed" at bounding box center [578, 465] width 358 height 31
click at [450, 464] on div "Custom Print Debossed" at bounding box center [578, 465] width 358 height 31
click at [424, 453] on div "Custom Print Debossed" at bounding box center [578, 465] width 358 height 31
drag, startPoint x: 427, startPoint y: 462, endPoint x: 473, endPoint y: 387, distance: 87.8
click at [427, 462] on div "Custom Print Debossed" at bounding box center [578, 465] width 358 height 31
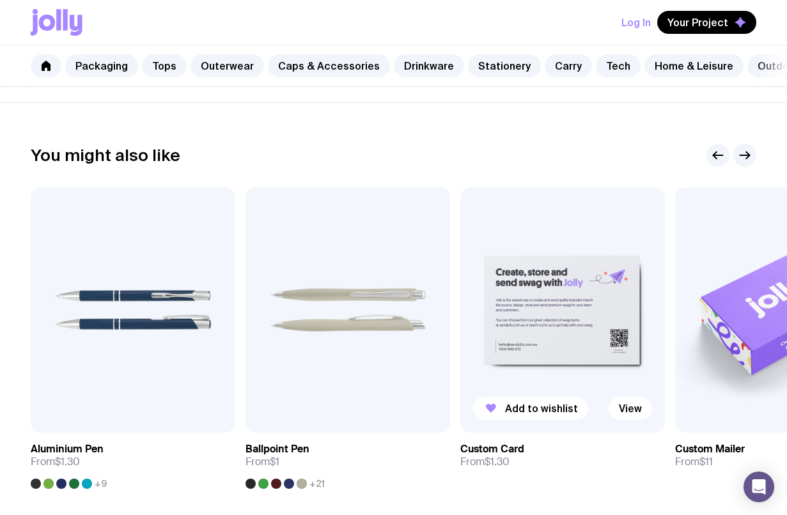
scroll to position [762, 0]
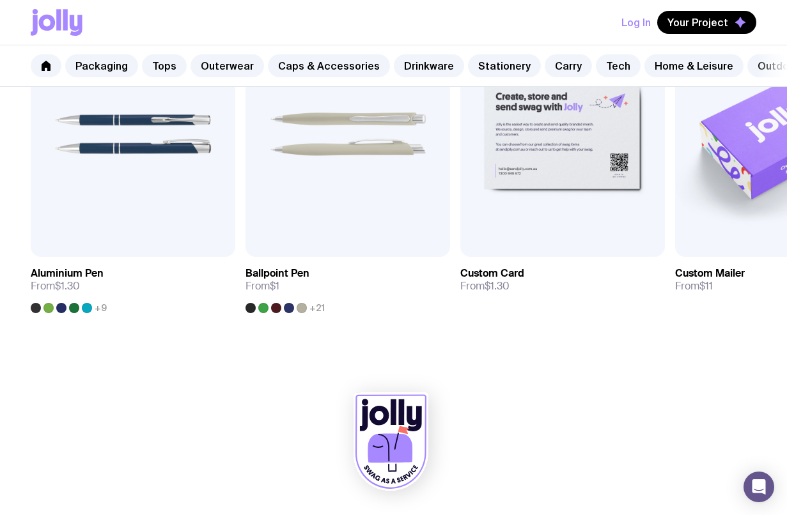
drag, startPoint x: 499, startPoint y: 258, endPoint x: 463, endPoint y: 434, distance: 179.6
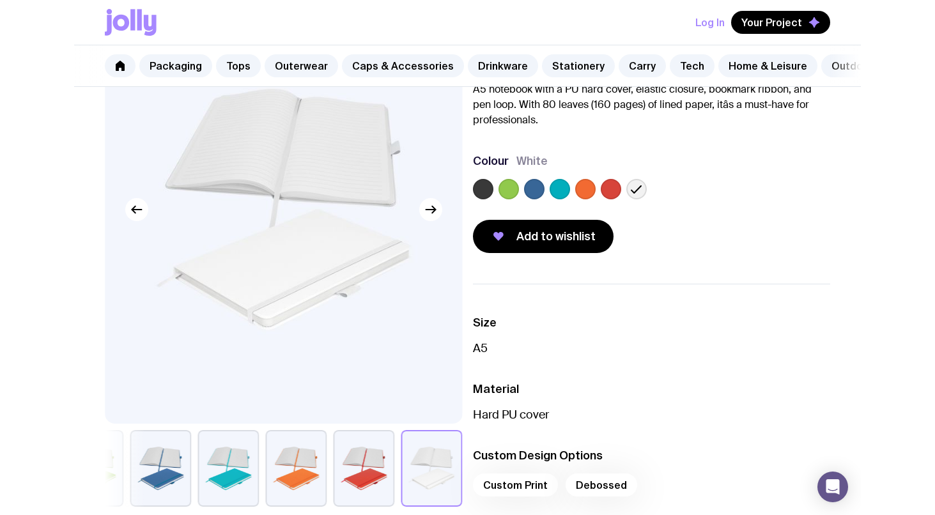
scroll to position [0, 0]
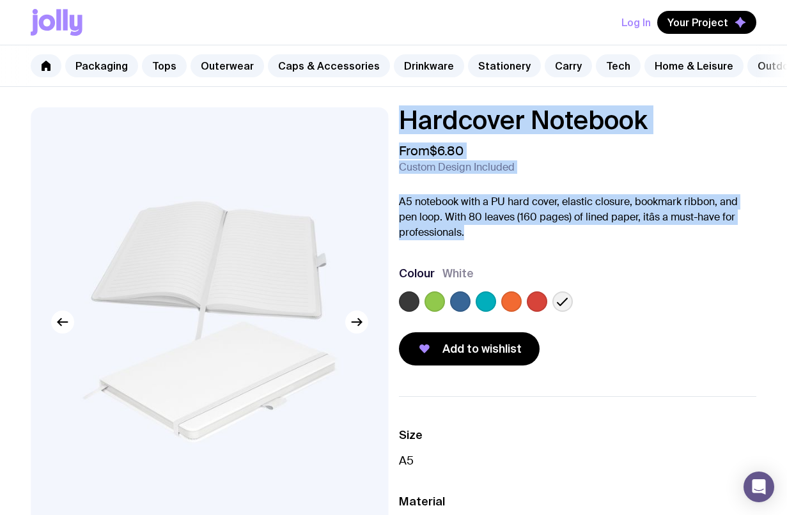
drag, startPoint x: 505, startPoint y: 233, endPoint x: 384, endPoint y: 207, distance: 123.8
click at [384, 207] on div "Hardcover Notebook From $6.80 Custom Design Included A5 notebook with a PU hard…" at bounding box center [393, 377] width 787 height 540
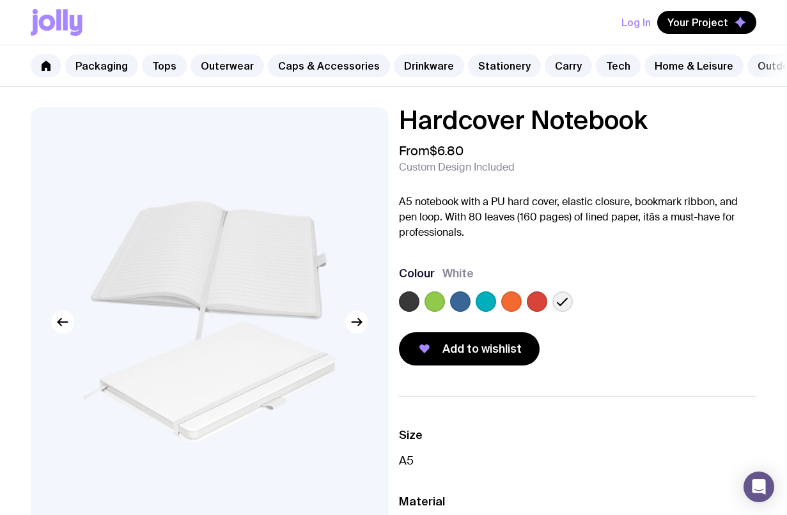
click at [442, 211] on p "A5 notebook with a PU hard cover, elastic closure, bookmark ribbon, and pen loo…" at bounding box center [578, 217] width 358 height 46
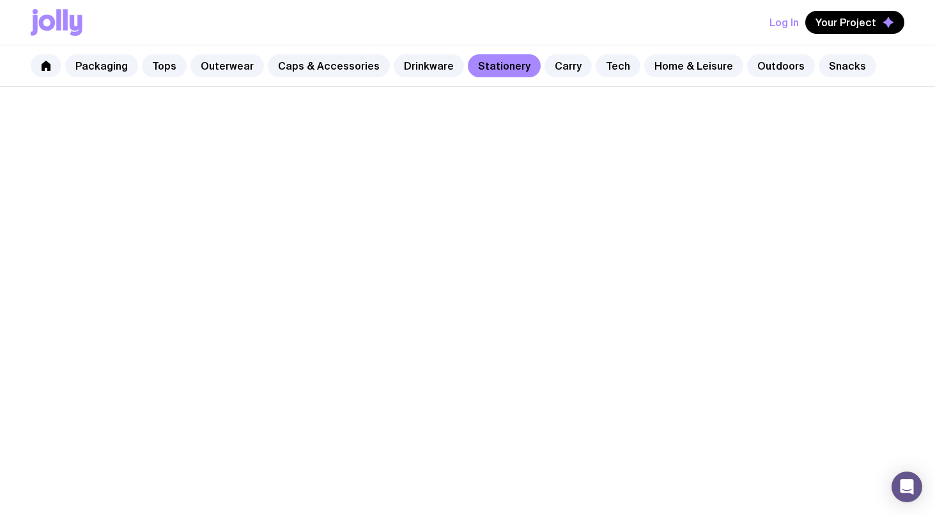
scroll to position [836, 0]
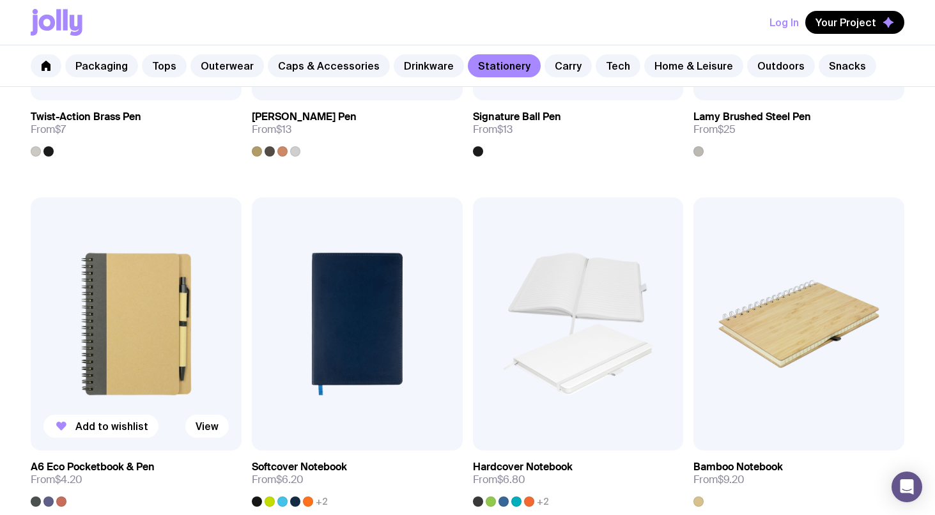
click at [112, 263] on img at bounding box center [136, 324] width 211 height 253
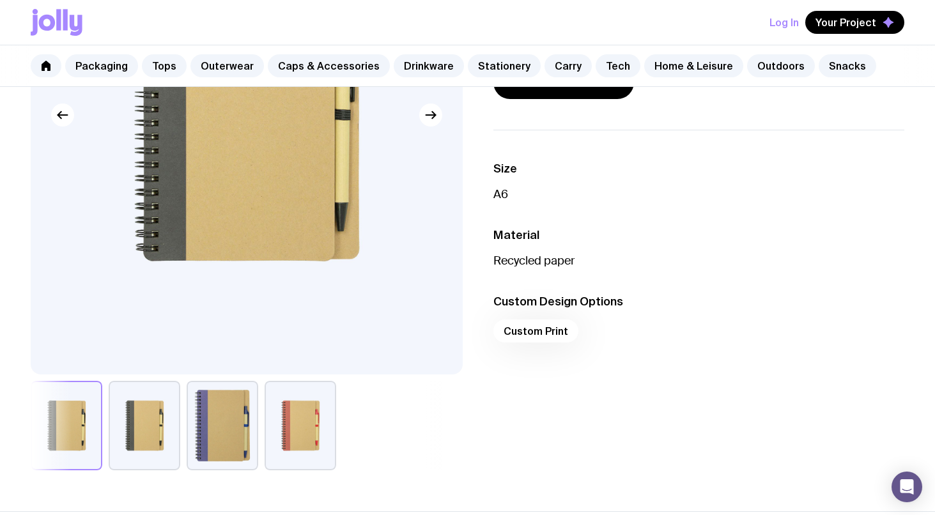
scroll to position [244, 0]
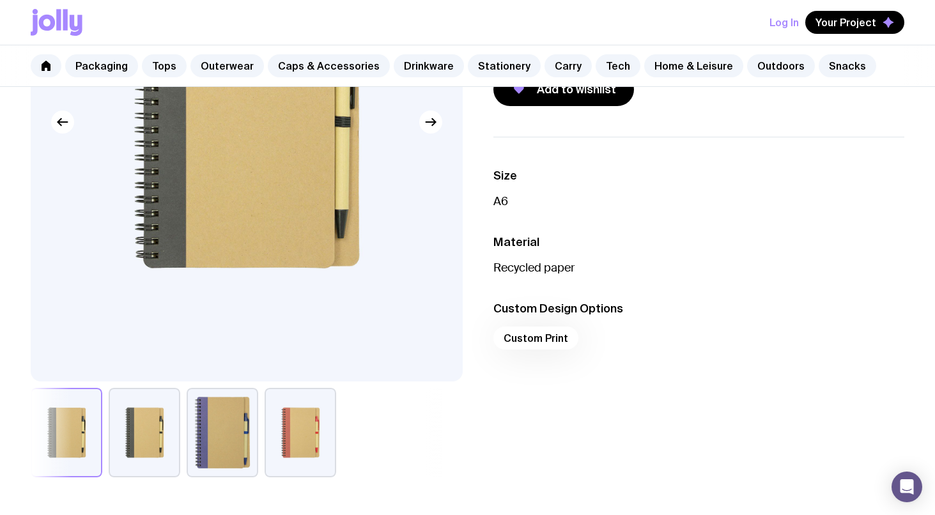
click at [292, 437] on button "button" at bounding box center [301, 433] width 72 height 90
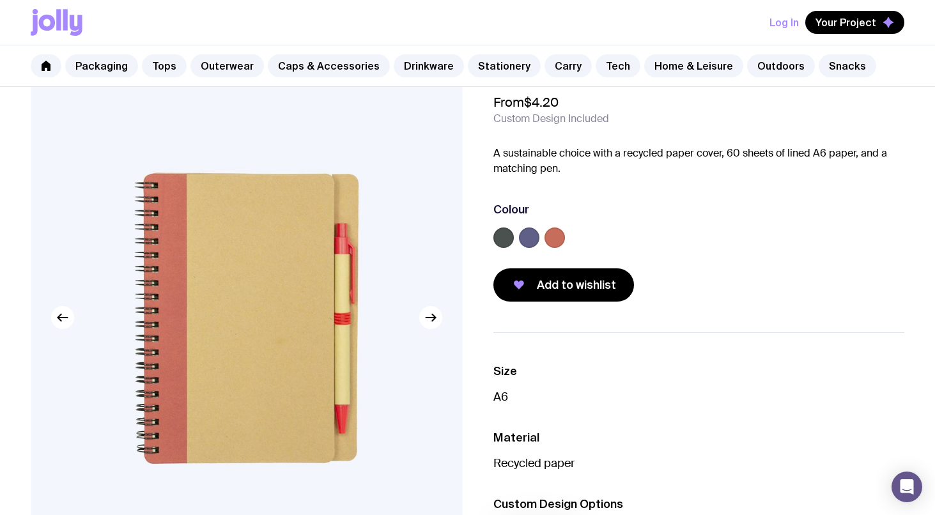
scroll to position [249, 0]
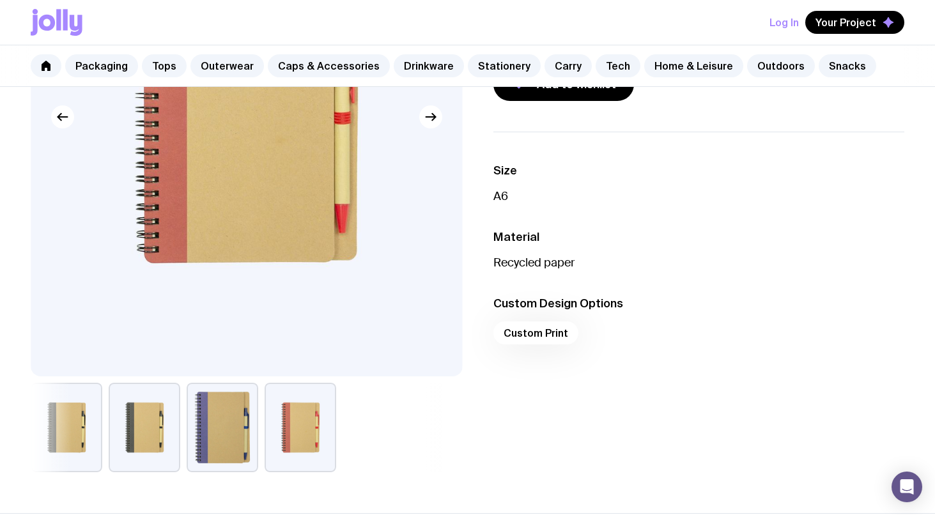
click at [519, 327] on div "Custom Print" at bounding box center [700, 337] width 412 height 31
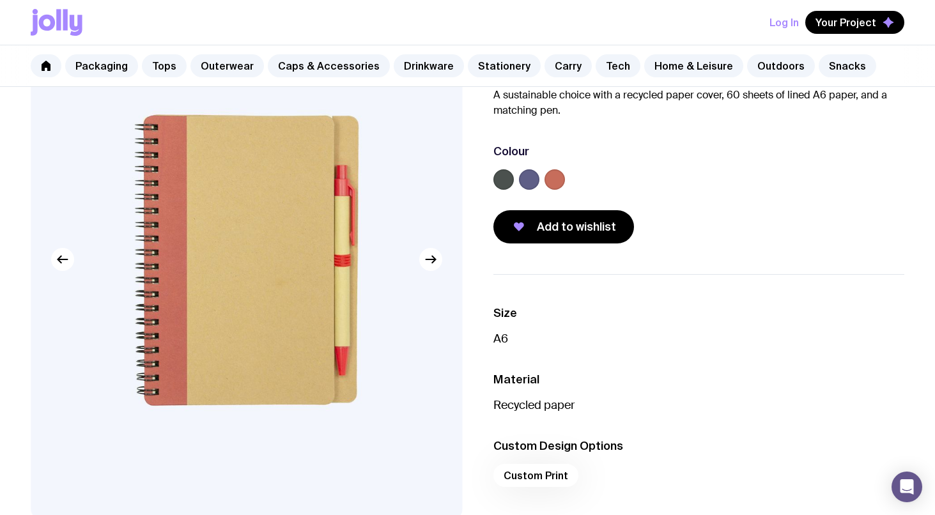
scroll to position [150, 0]
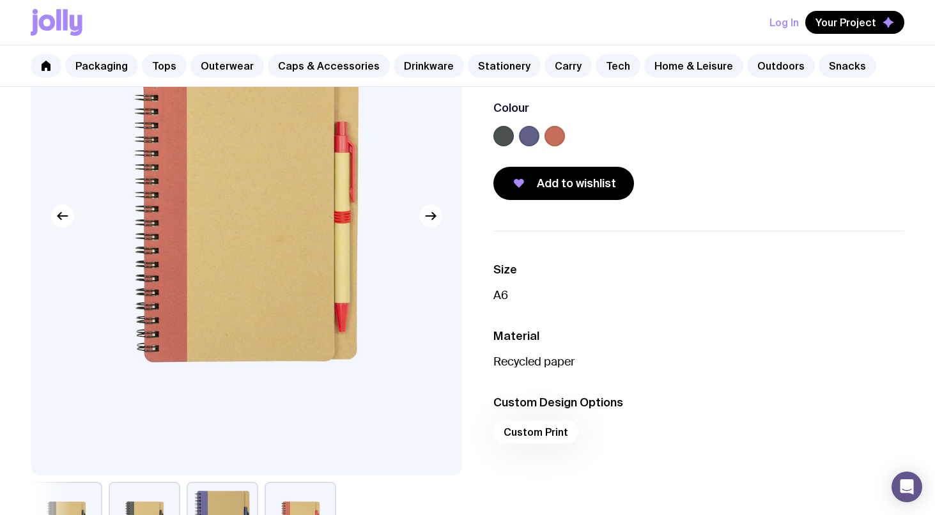
click at [429, 208] on icon "button" at bounding box center [430, 215] width 15 height 15
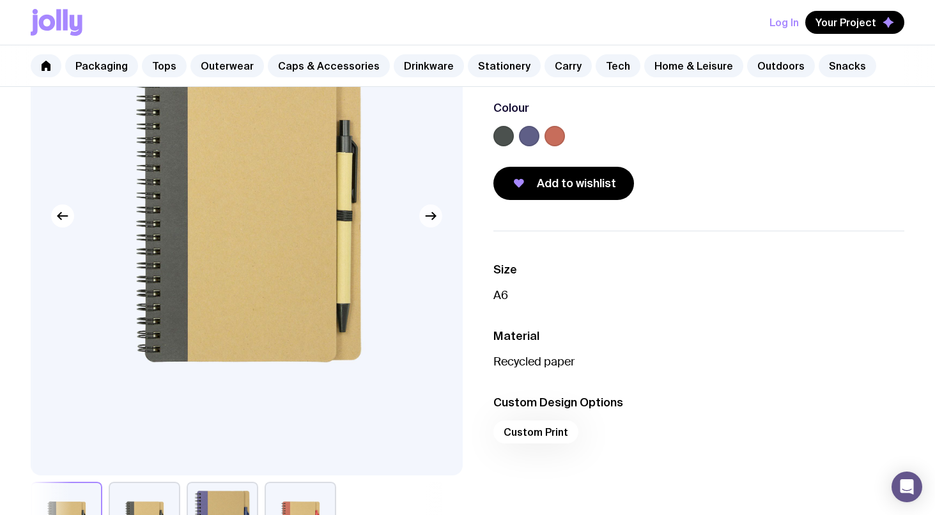
click at [427, 217] on icon "button" at bounding box center [430, 215] width 15 height 15
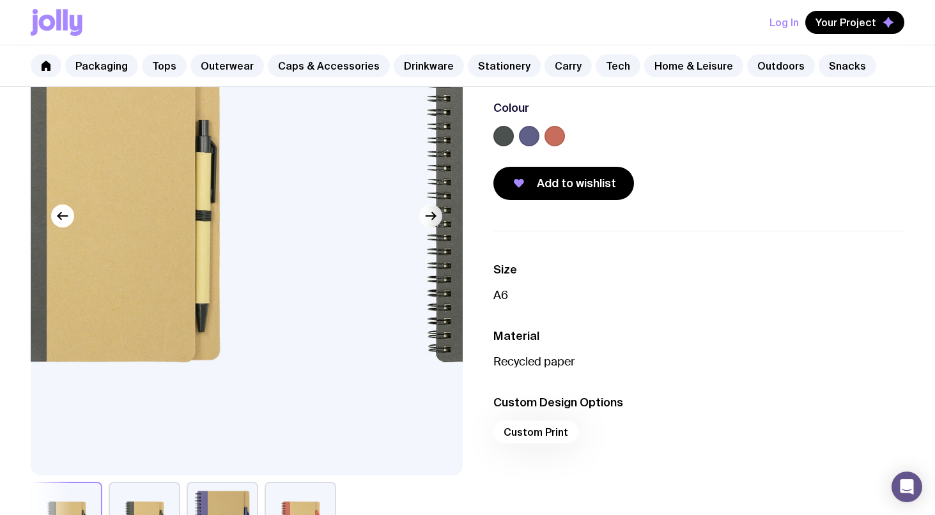
click at [427, 217] on icon "button" at bounding box center [430, 215] width 15 height 15
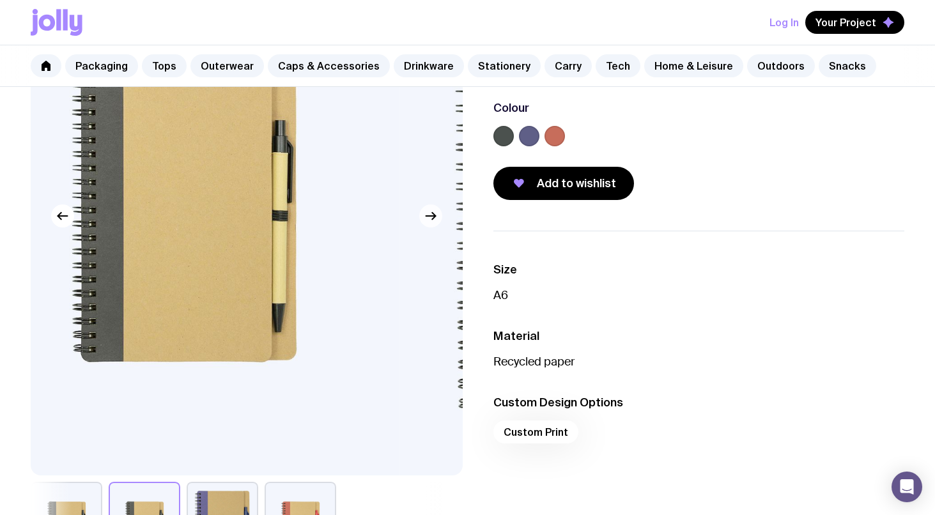
click at [427, 217] on icon "button" at bounding box center [430, 215] width 15 height 15
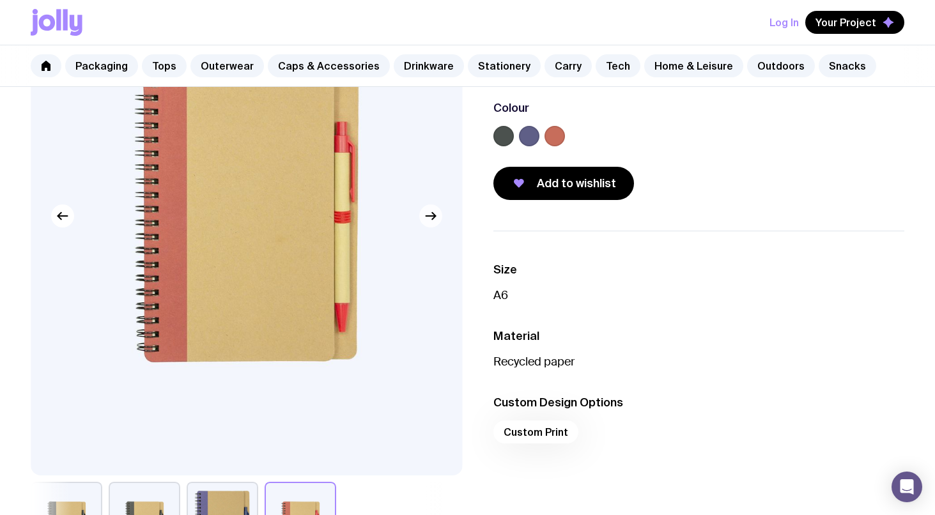
click at [427, 217] on icon "button" at bounding box center [430, 215] width 15 height 15
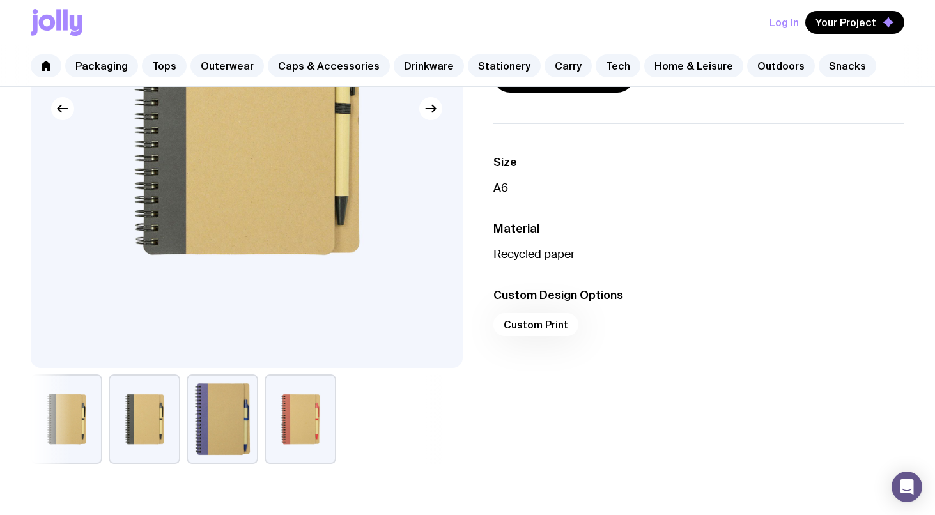
scroll to position [0, 0]
